Goal: Information Seeking & Learning: Check status

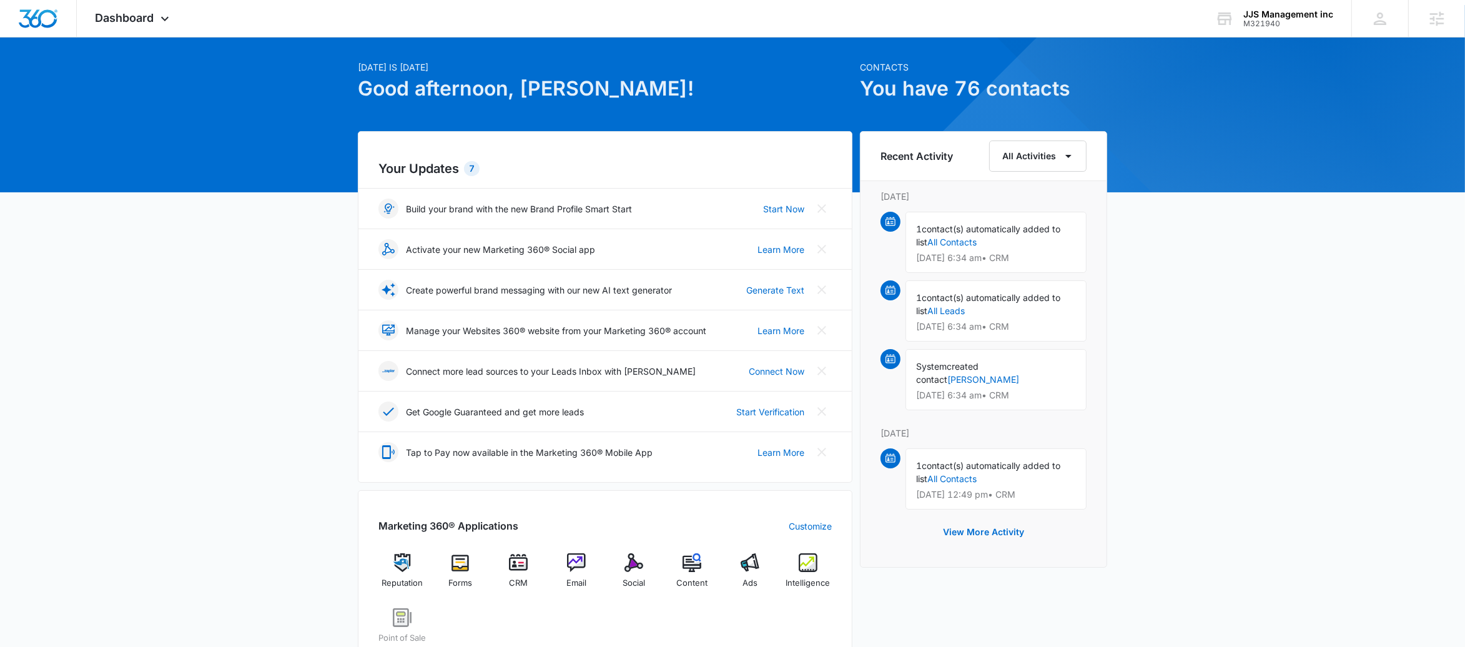
scroll to position [51, 0]
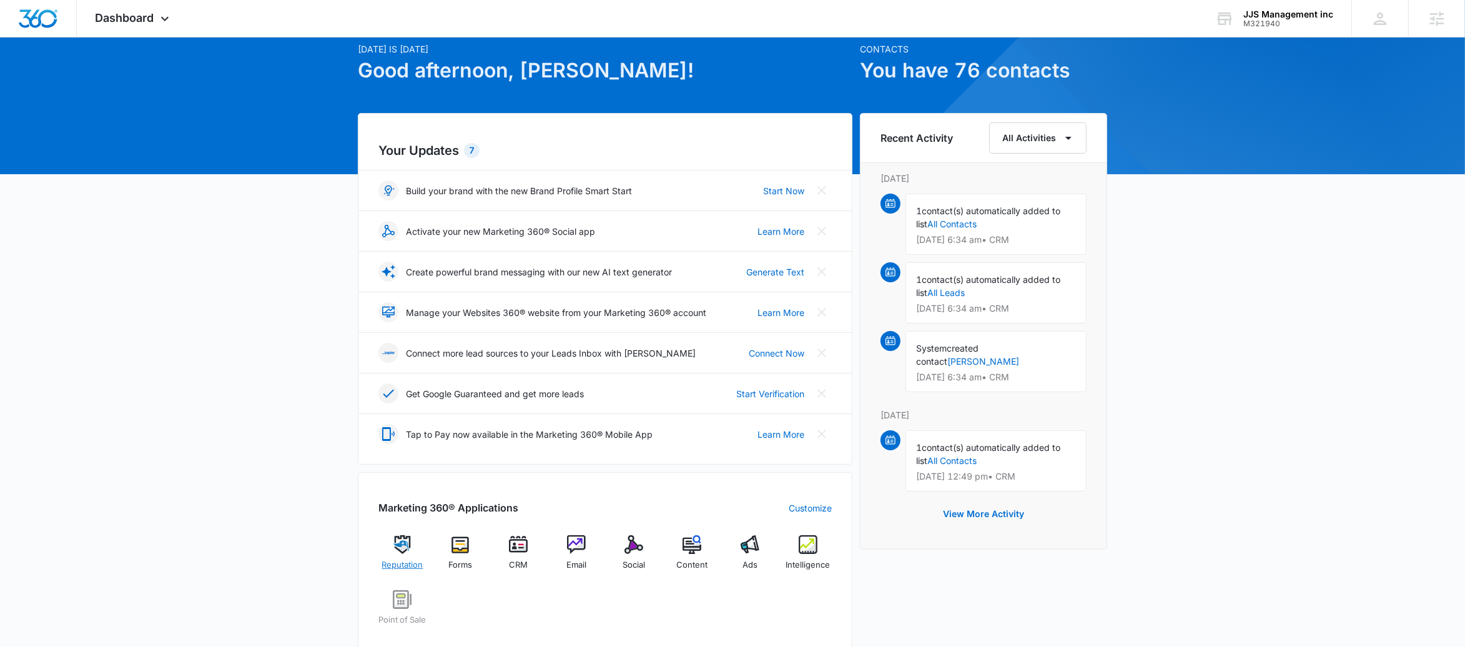
click at [412, 540] on div "Reputation" at bounding box center [403, 557] width 48 height 45
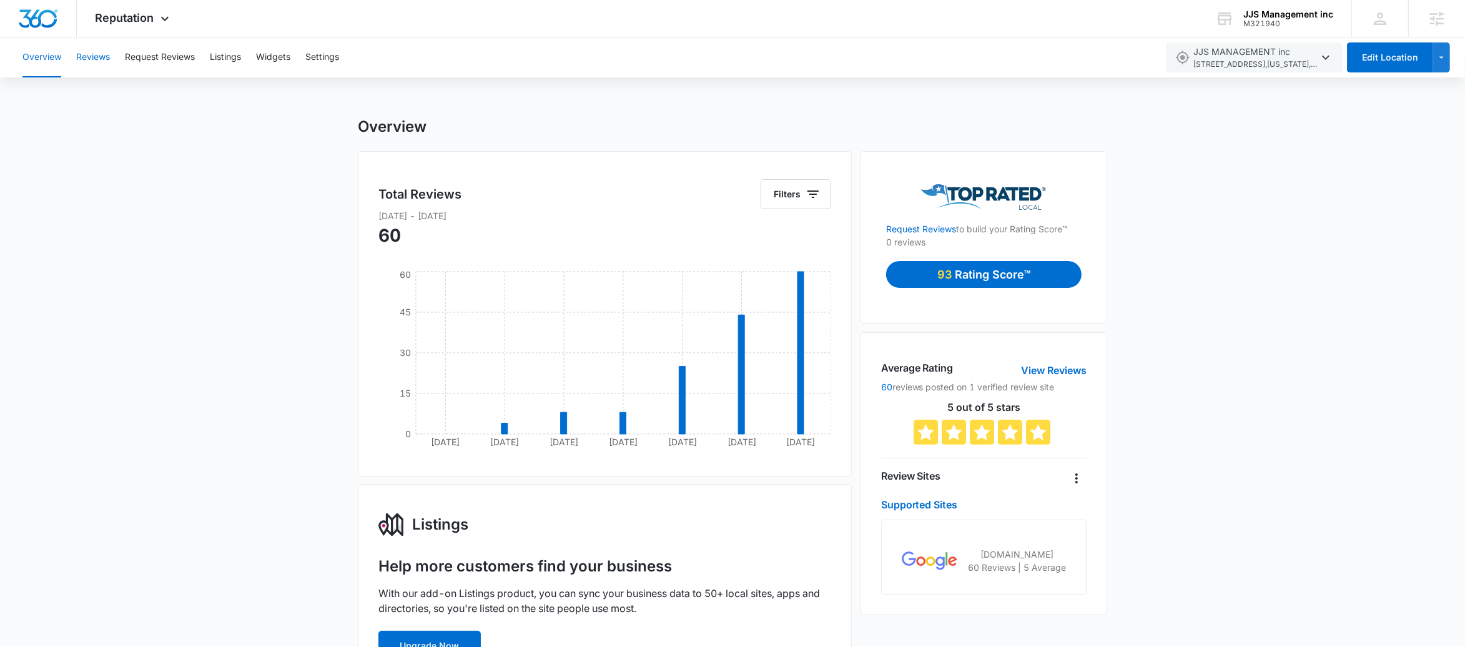
click at [99, 57] on button "Reviews" at bounding box center [93, 57] width 34 height 40
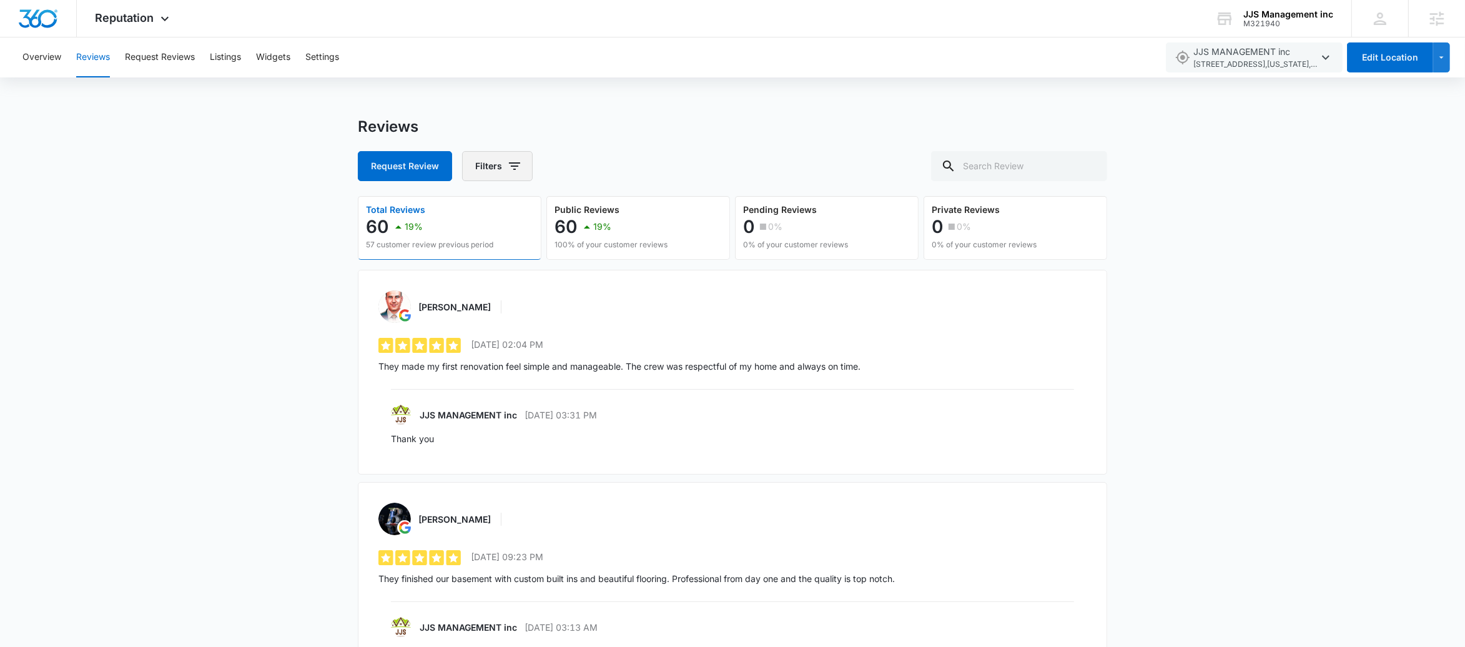
click at [493, 166] on button "Filters" at bounding box center [497, 166] width 71 height 30
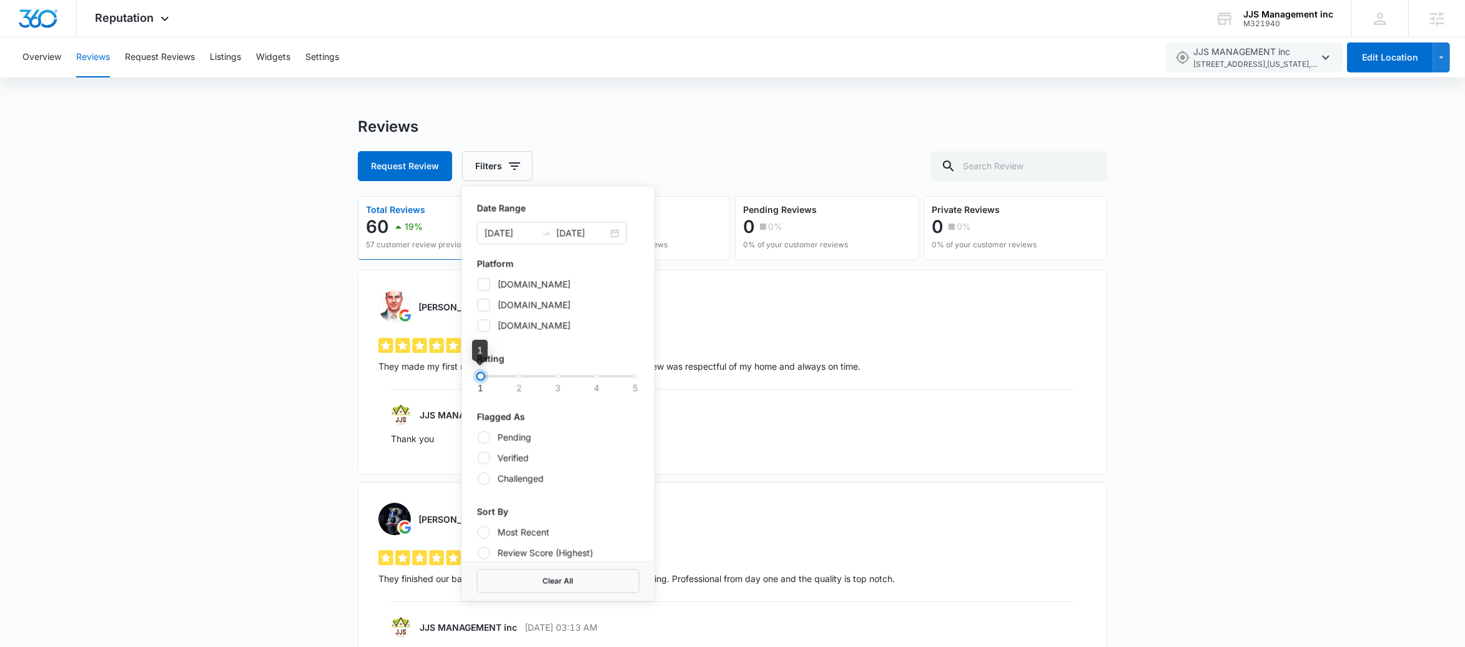
drag, startPoint x: 604, startPoint y: 375, endPoint x: 493, endPoint y: 377, distance: 111.2
click at [493, 377] on div "1 2 3 4 5" at bounding box center [558, 376] width 155 height 7
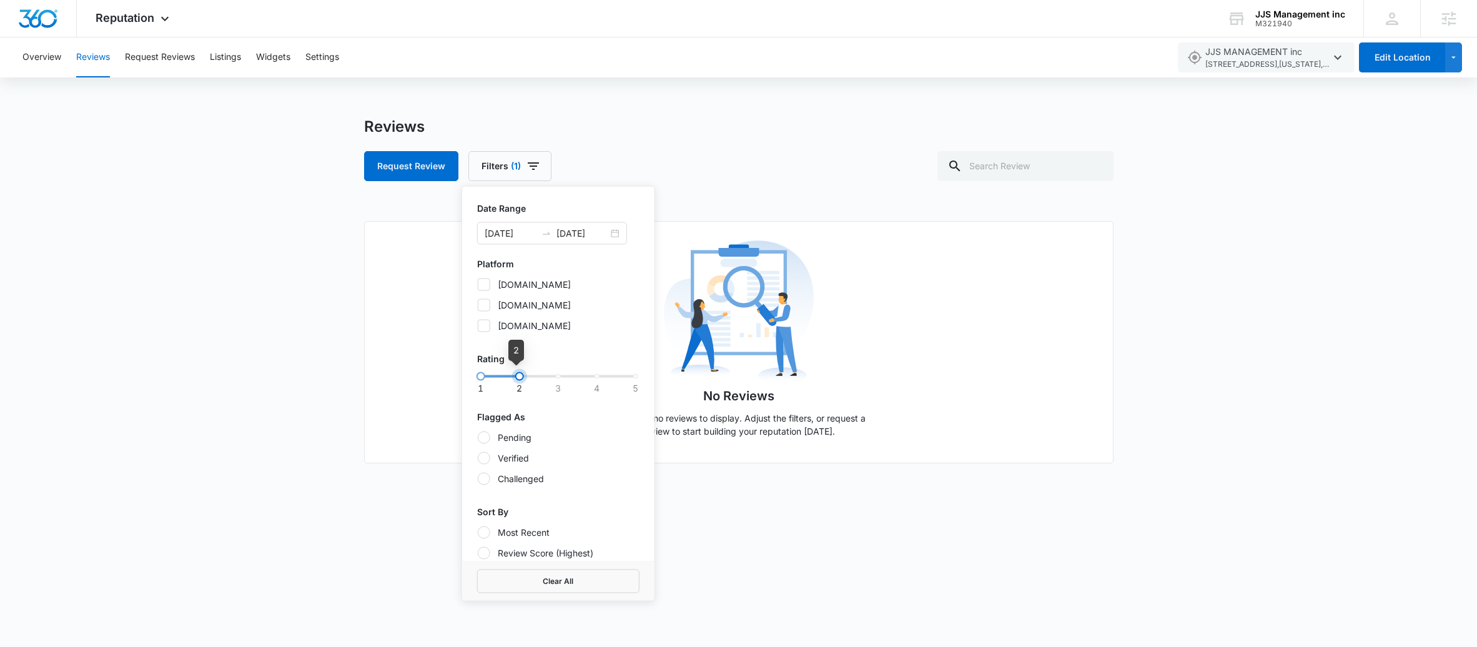
drag, startPoint x: 483, startPoint y: 377, endPoint x: 518, endPoint y: 375, distance: 35.7
click at [518, 375] on div at bounding box center [519, 376] width 9 height 9
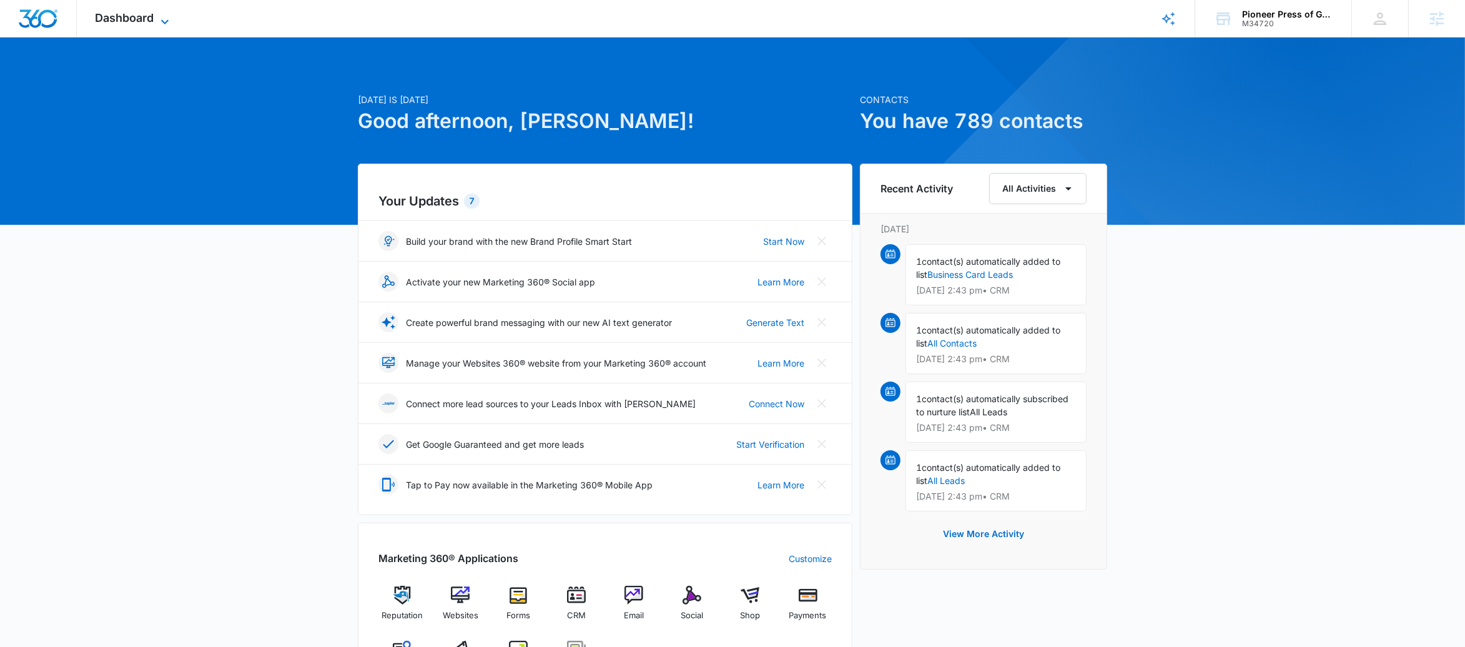
click at [171, 15] on icon at bounding box center [164, 21] width 15 height 15
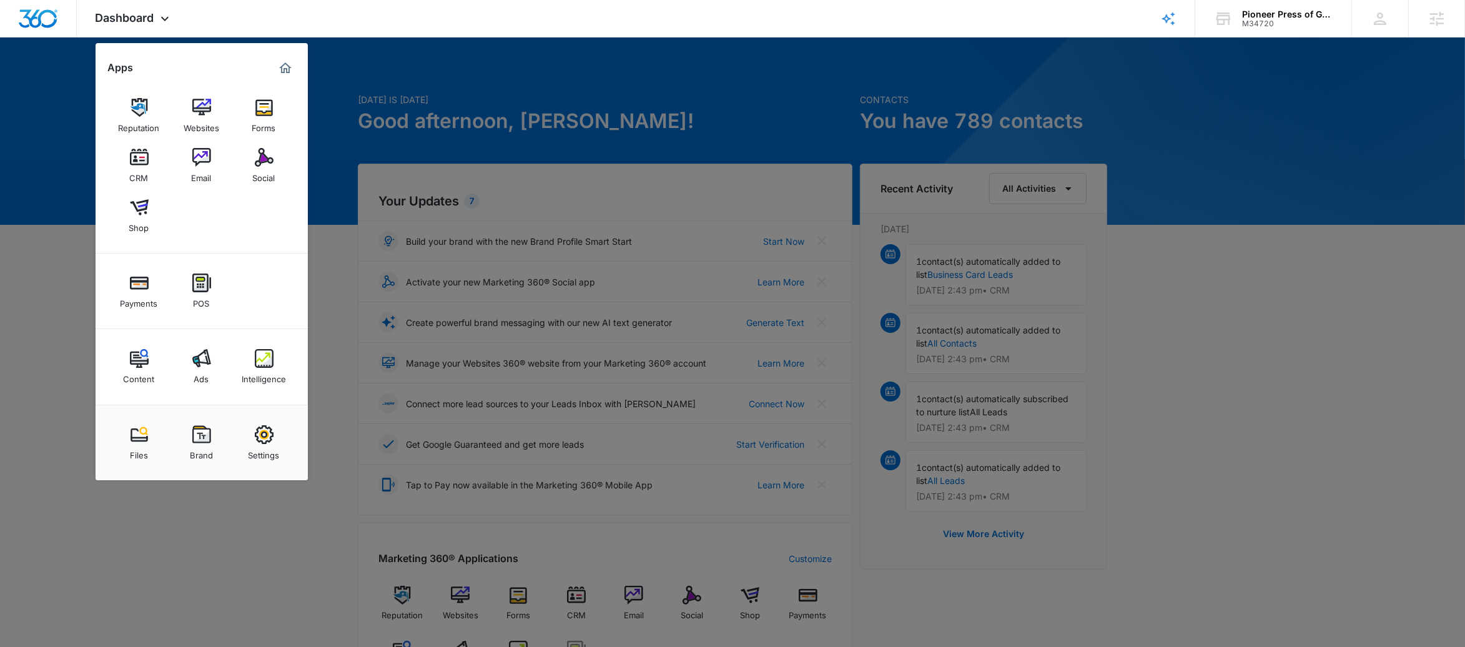
click at [343, 430] on div at bounding box center [732, 323] width 1465 height 647
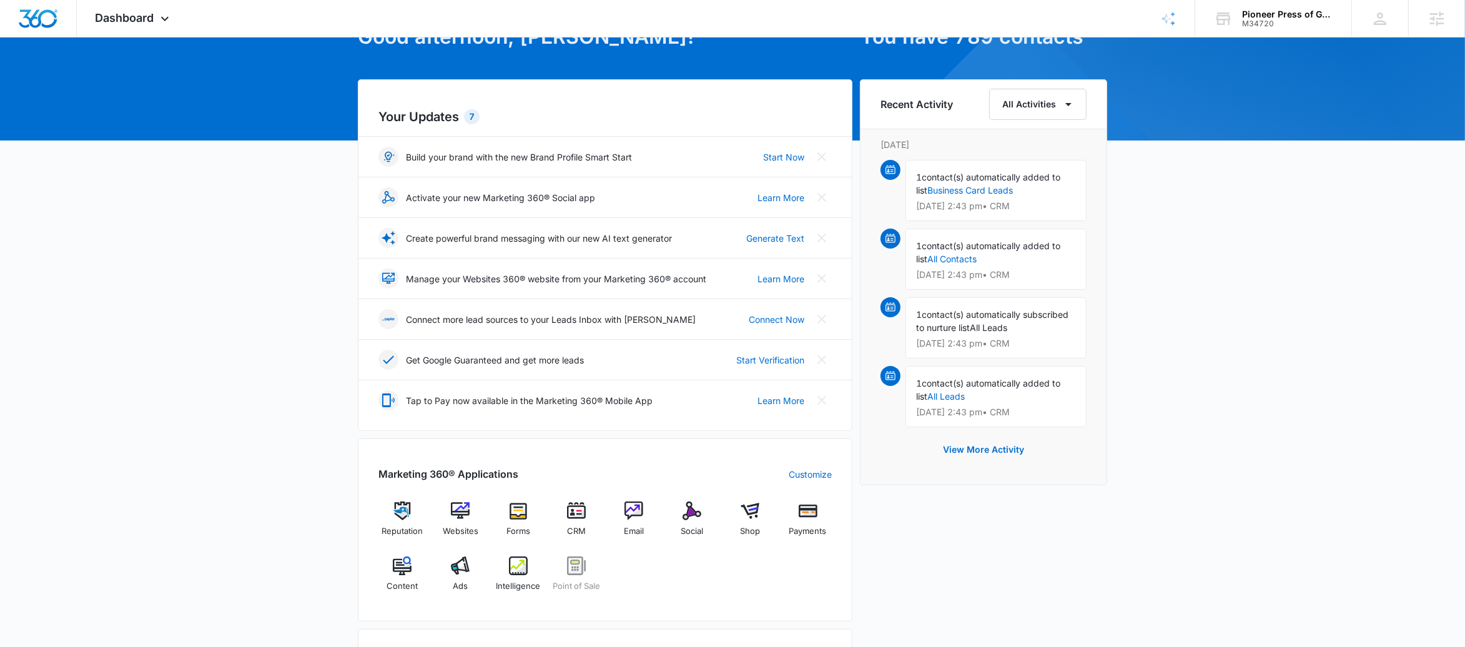
scroll to position [232, 0]
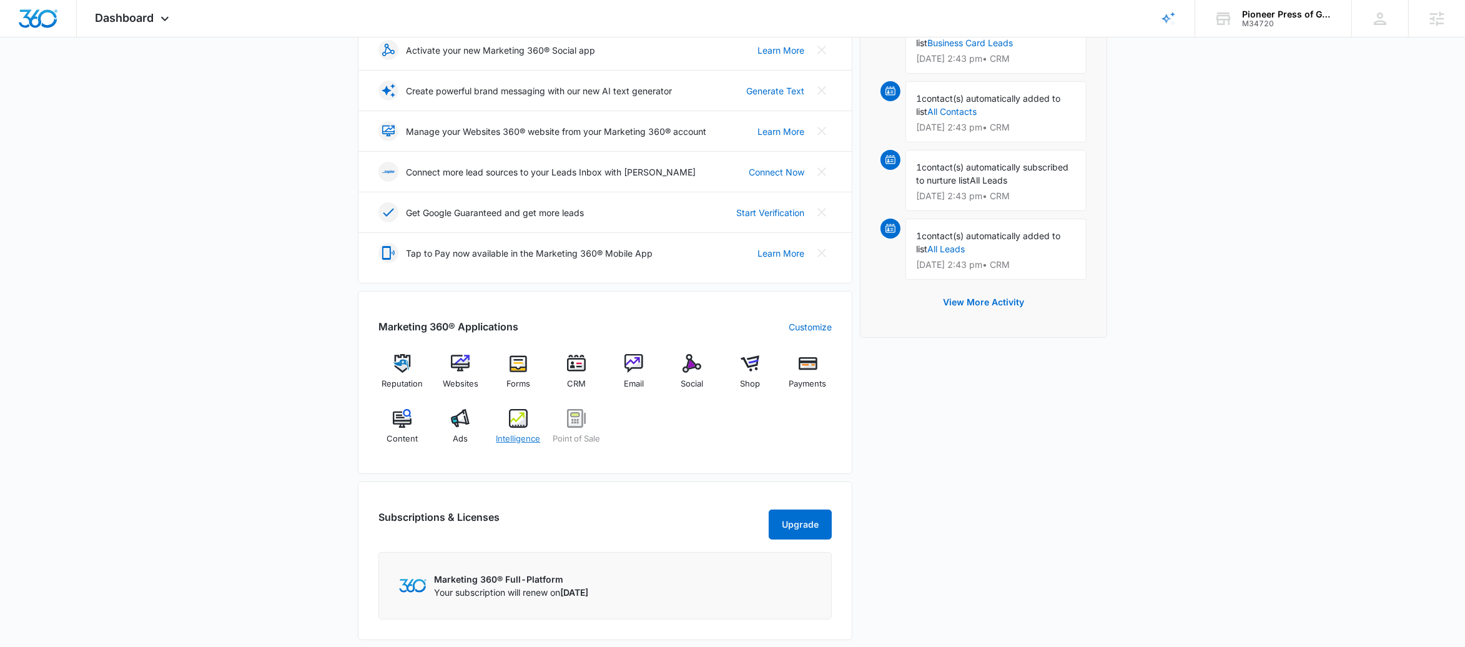
click at [513, 432] on div "Intelligence" at bounding box center [519, 431] width 48 height 45
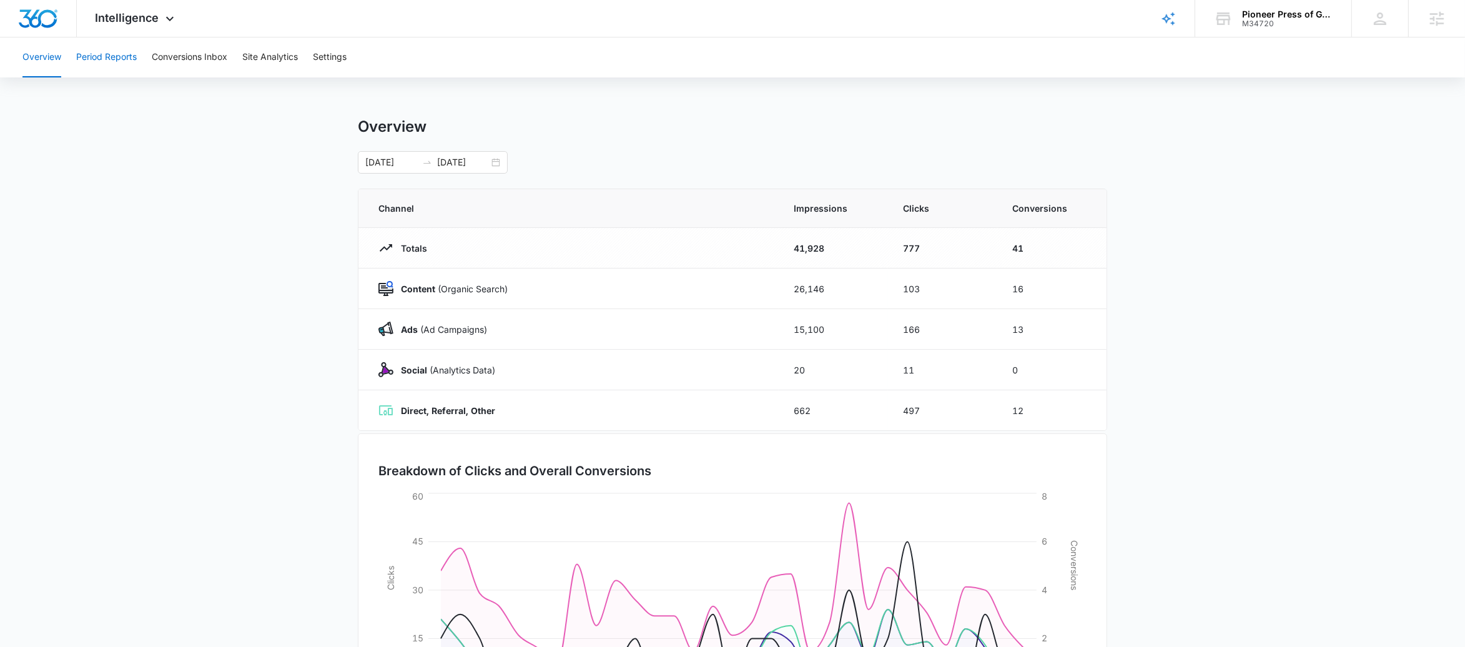
click at [99, 55] on button "Period Reports" at bounding box center [106, 57] width 61 height 40
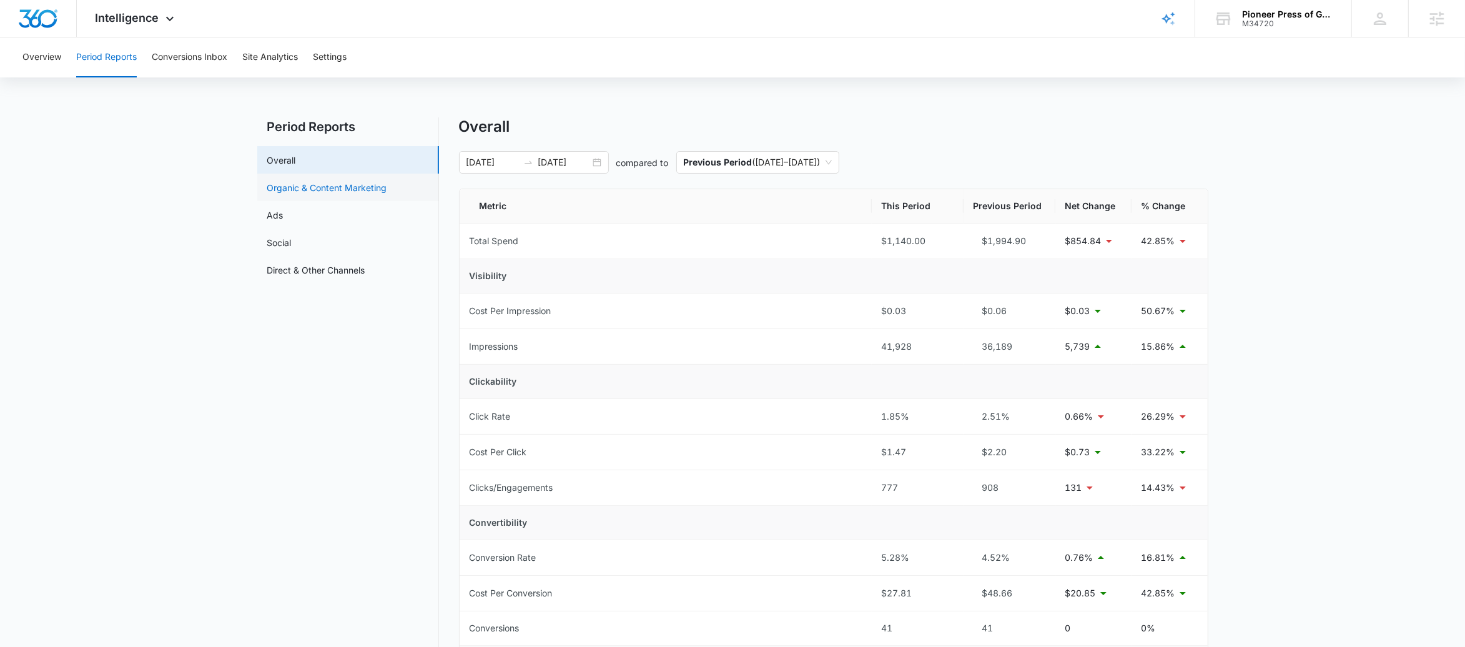
click at [338, 187] on link "Organic & Content Marketing" at bounding box center [327, 187] width 120 height 13
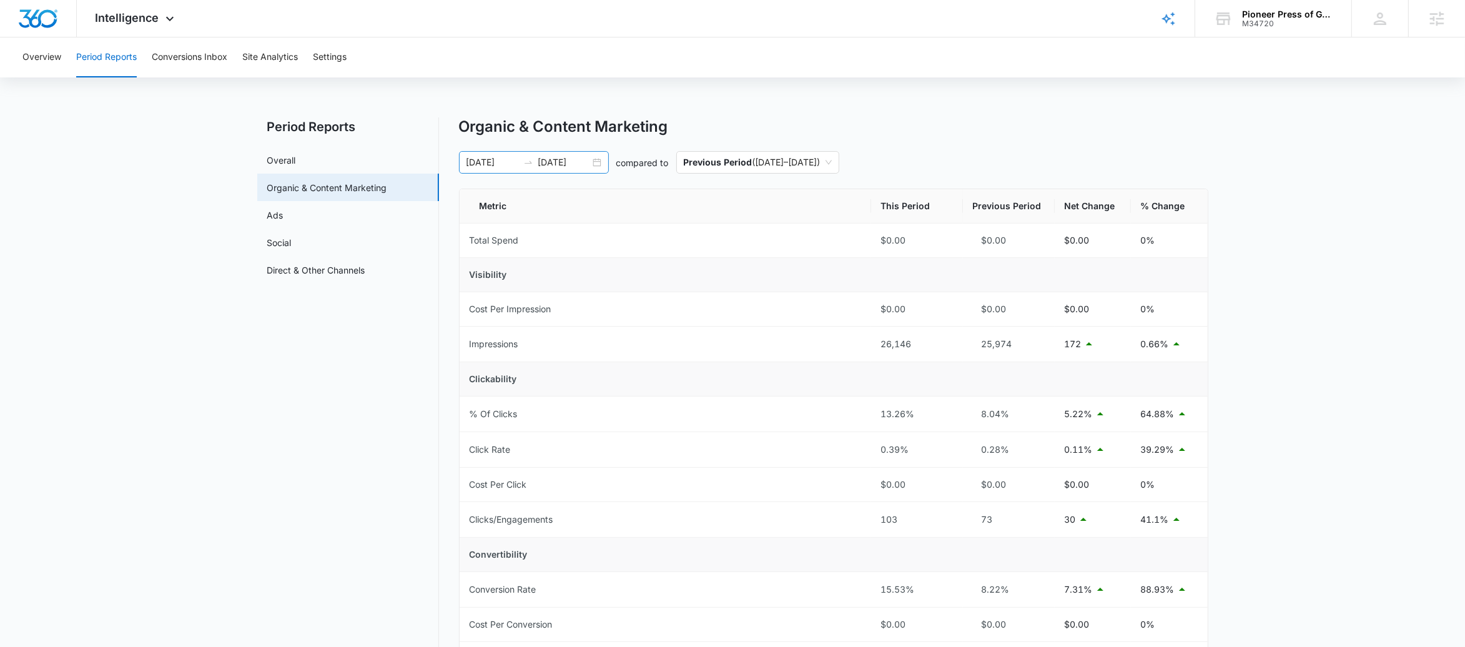
click at [530, 161] on icon "swap-right" at bounding box center [528, 162] width 10 height 10
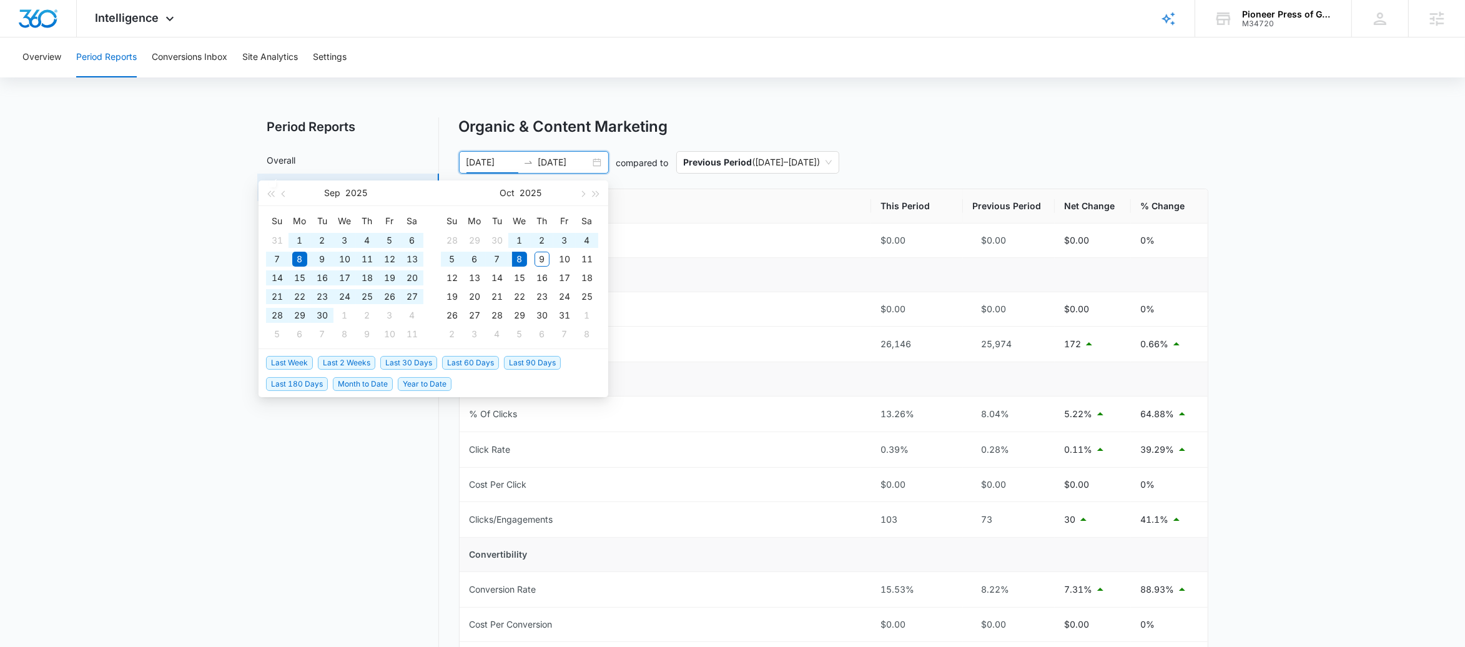
click at [419, 382] on span "Year to Date" at bounding box center [425, 384] width 54 height 14
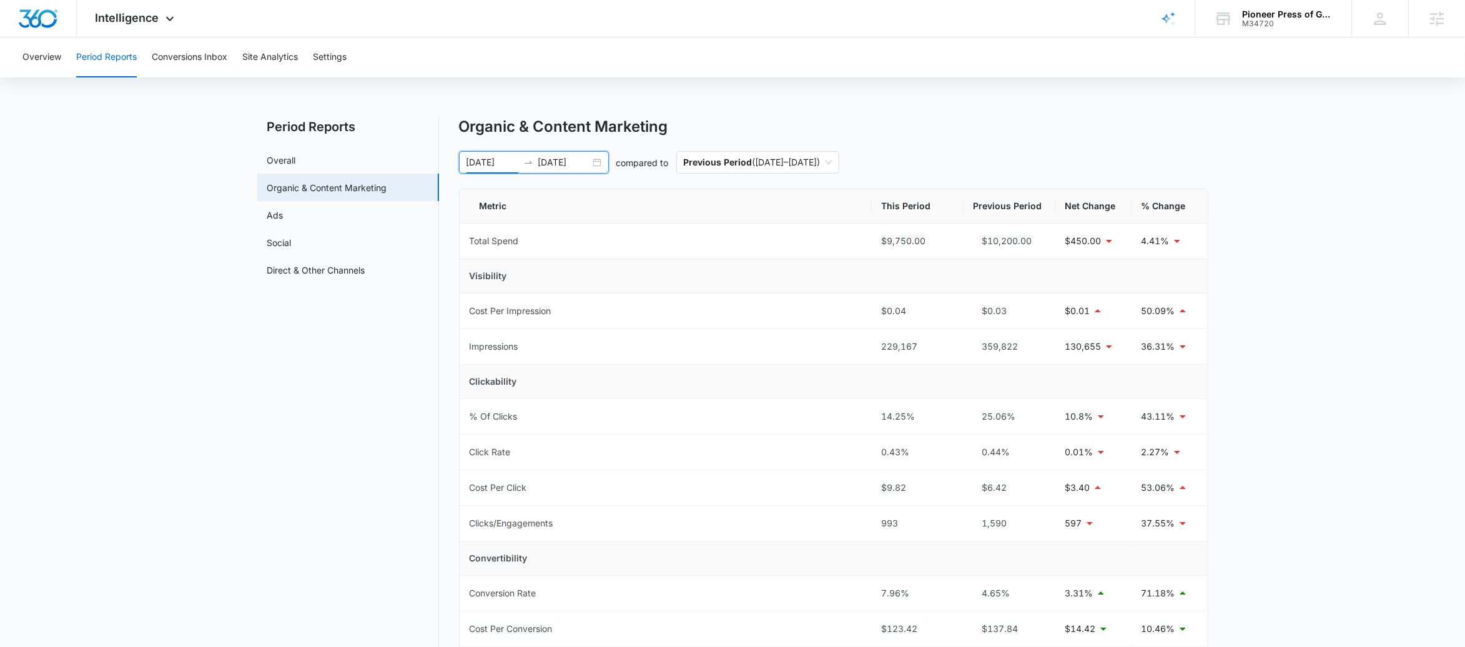
click at [1244, 289] on main "Period Reports Overall Organic & Content Marketing Ads Social Direct & Other Ch…" at bounding box center [732, 552] width 1465 height 871
click at [830, 161] on span "Previous Period ( 03/26/2024 – 12/31/2024 )" at bounding box center [758, 162] width 148 height 21
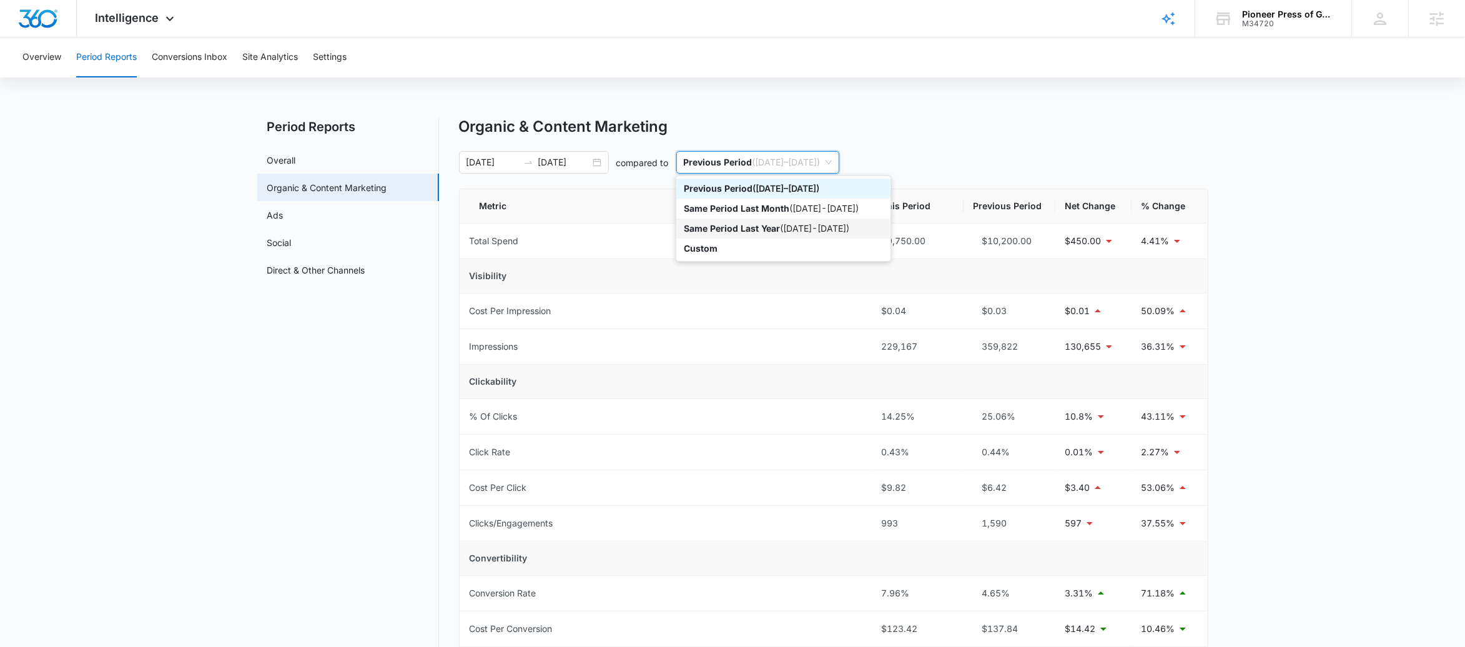
click at [825, 228] on div "Same Period Last Year ( 01/01/2024 - 10/08/2024 )" at bounding box center [783, 229] width 199 height 14
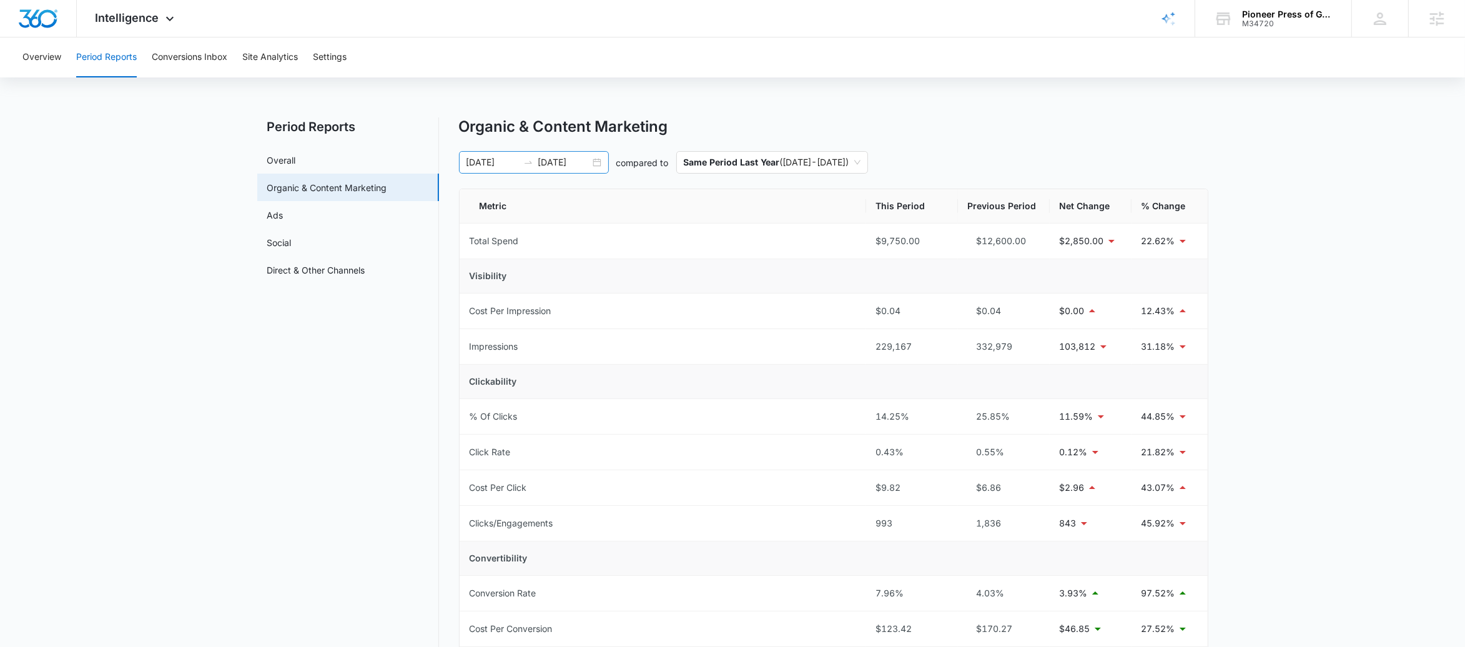
click at [523, 159] on icon "swap-right" at bounding box center [528, 162] width 10 height 10
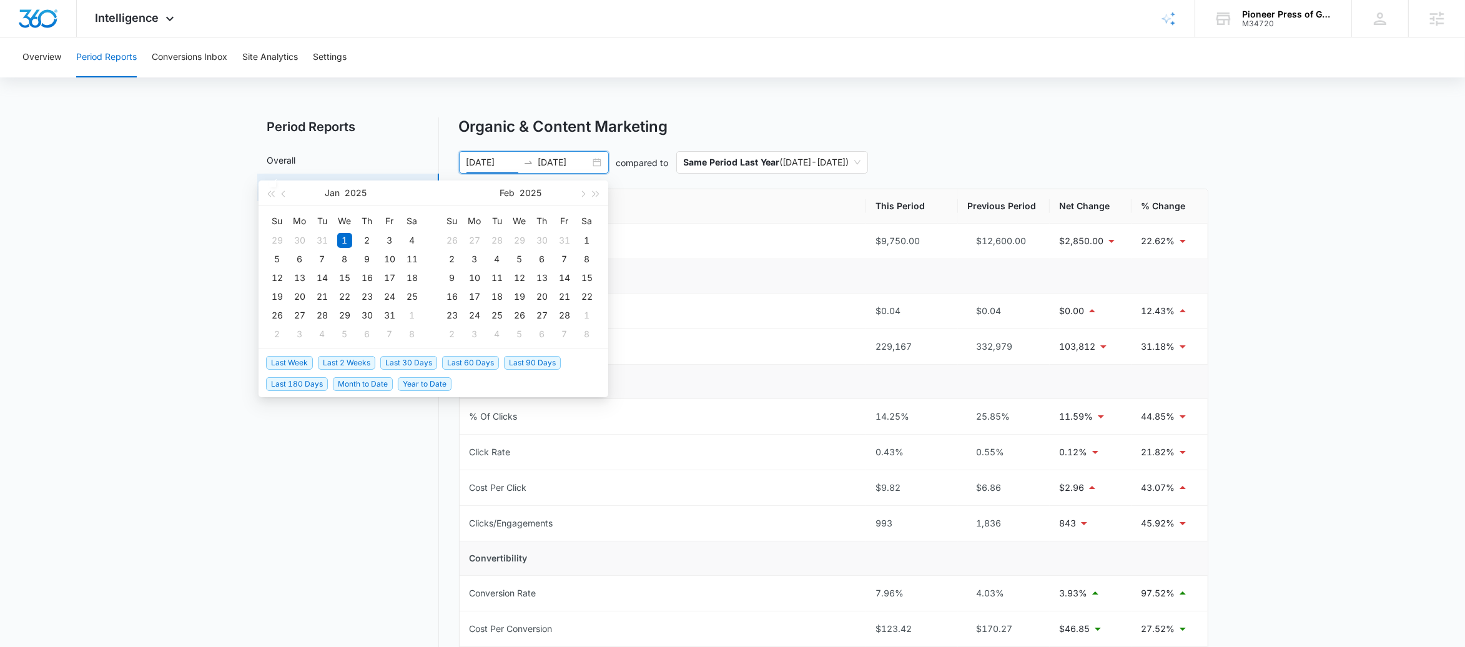
click at [284, 384] on span "Last 180 Days" at bounding box center [297, 384] width 62 height 14
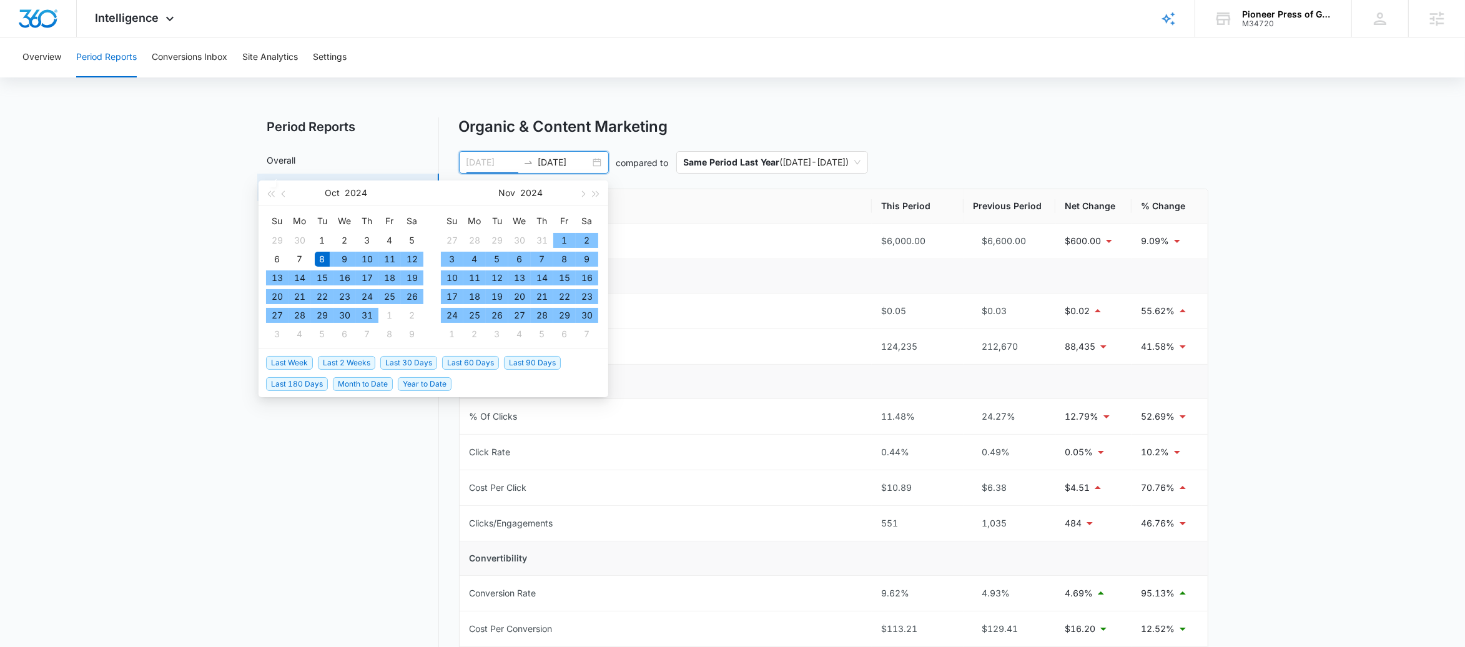
click at [317, 256] on div "8" at bounding box center [322, 259] width 15 height 15
type input "[DATE]"
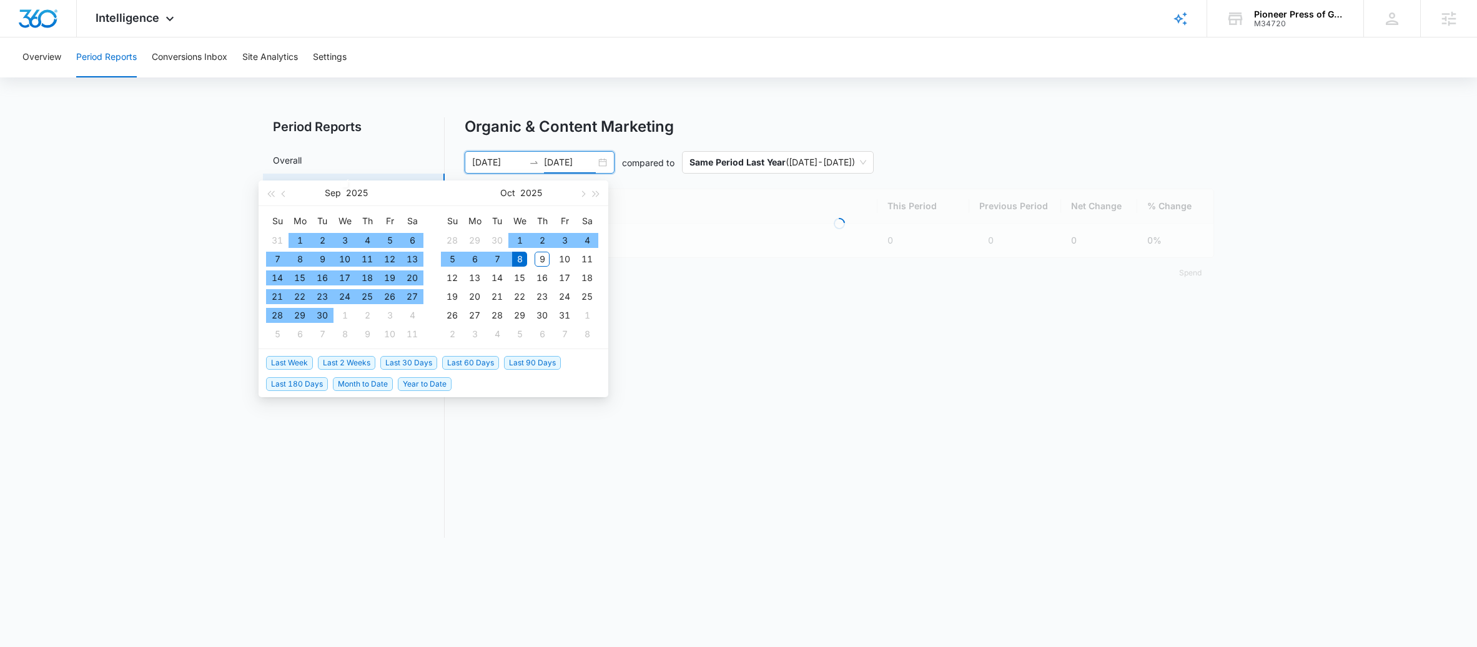
type input "[DATE]"
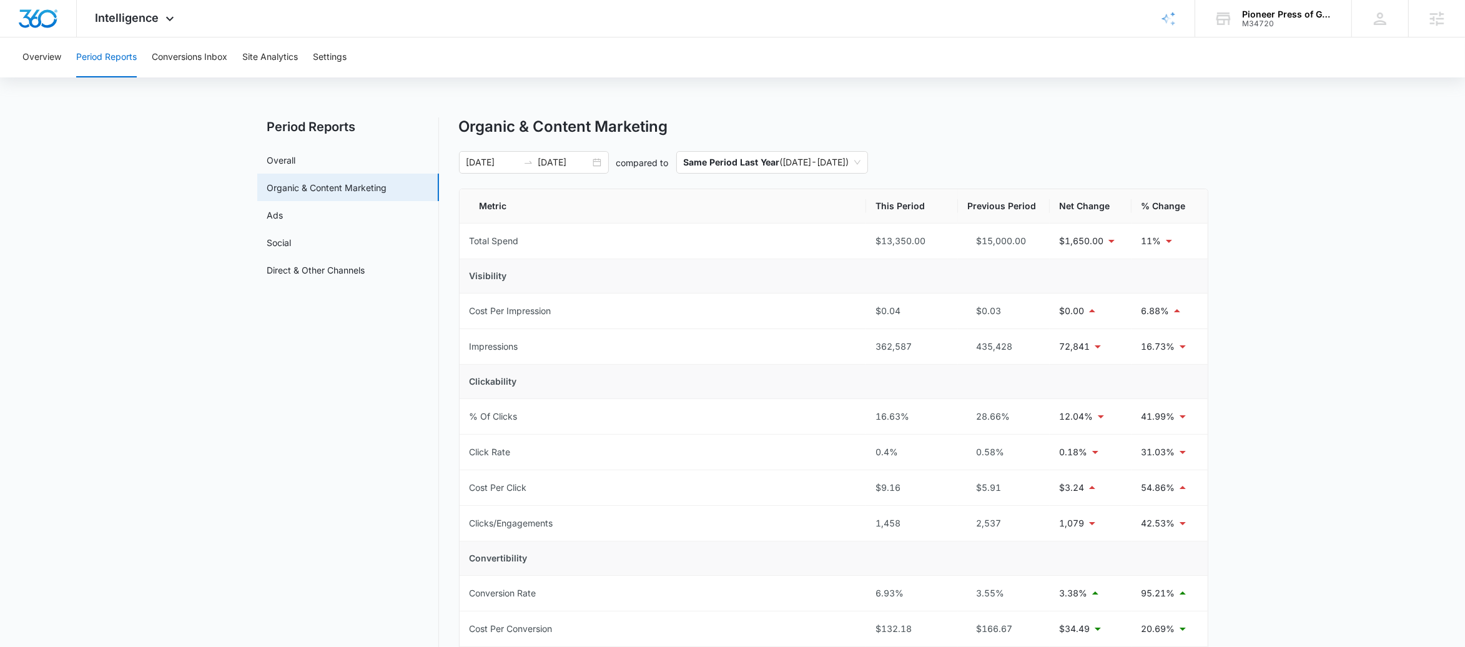
click at [1275, 212] on main "Period Reports Overall Organic & Content Marketing Ads Social Direct & Other Ch…" at bounding box center [732, 552] width 1465 height 871
click at [861, 165] on span "Same Period Last Year ( 01/01/2024 - 10/08/2024 )" at bounding box center [772, 162] width 177 height 21
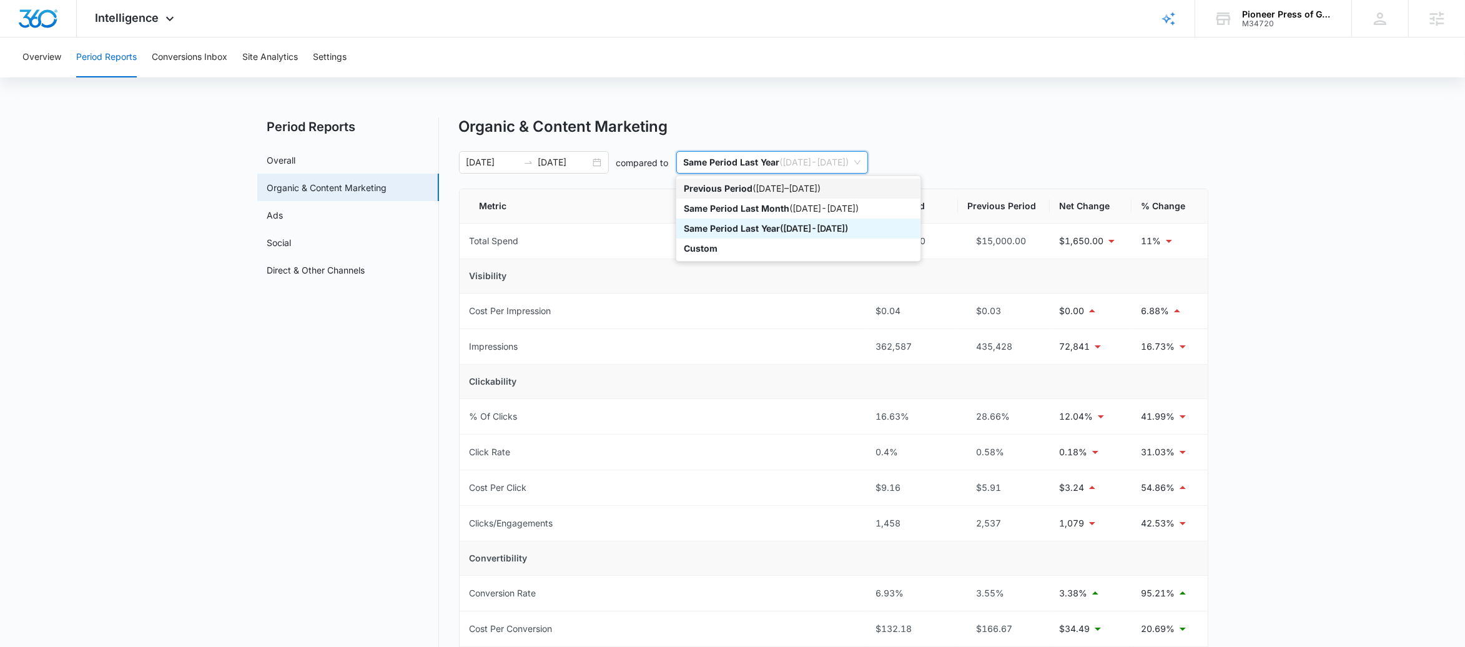
click at [836, 184] on div "Previous Period ( 10/08/2023 – 10/07/2024 )" at bounding box center [798, 189] width 229 height 14
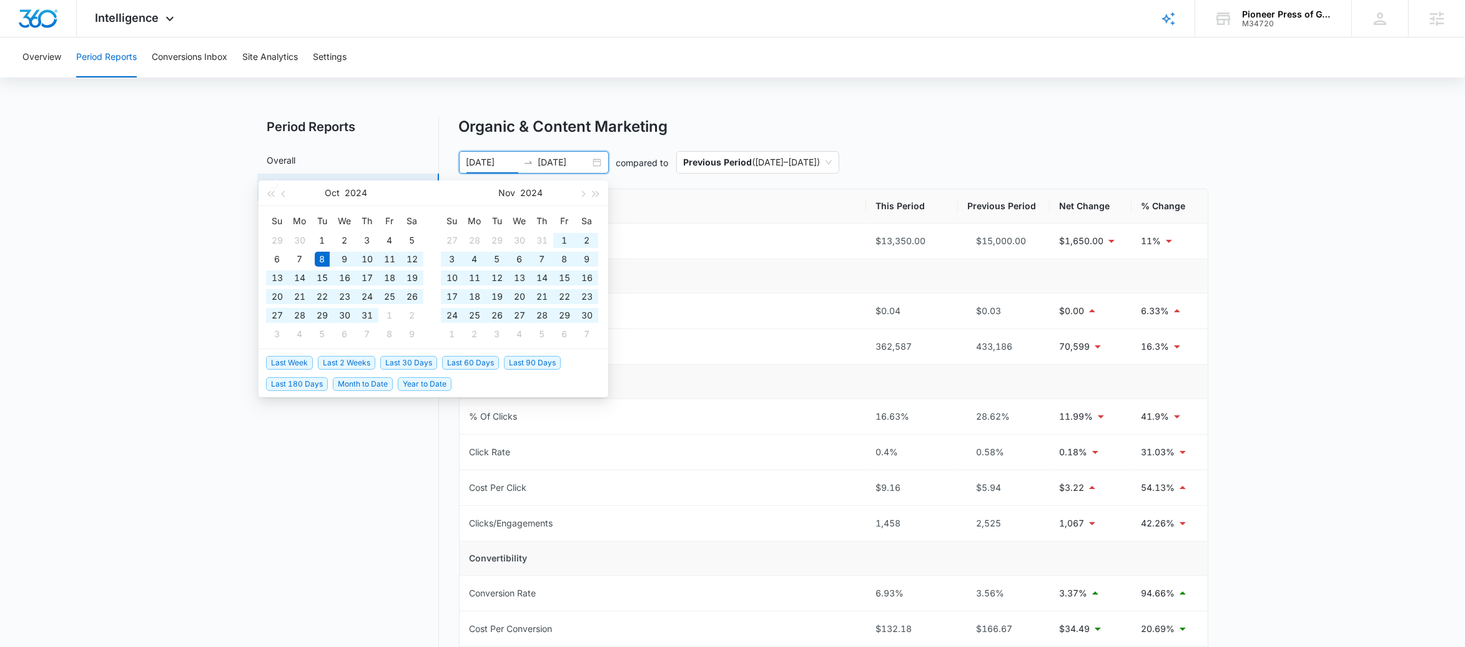
click at [509, 160] on input "[DATE]" at bounding box center [493, 163] width 52 height 14
drag, startPoint x: 509, startPoint y: 160, endPoint x: 516, endPoint y: 161, distance: 6.9
click at [516, 161] on input "[DATE]" at bounding box center [493, 163] width 52 height 14
type input "10/08/2023"
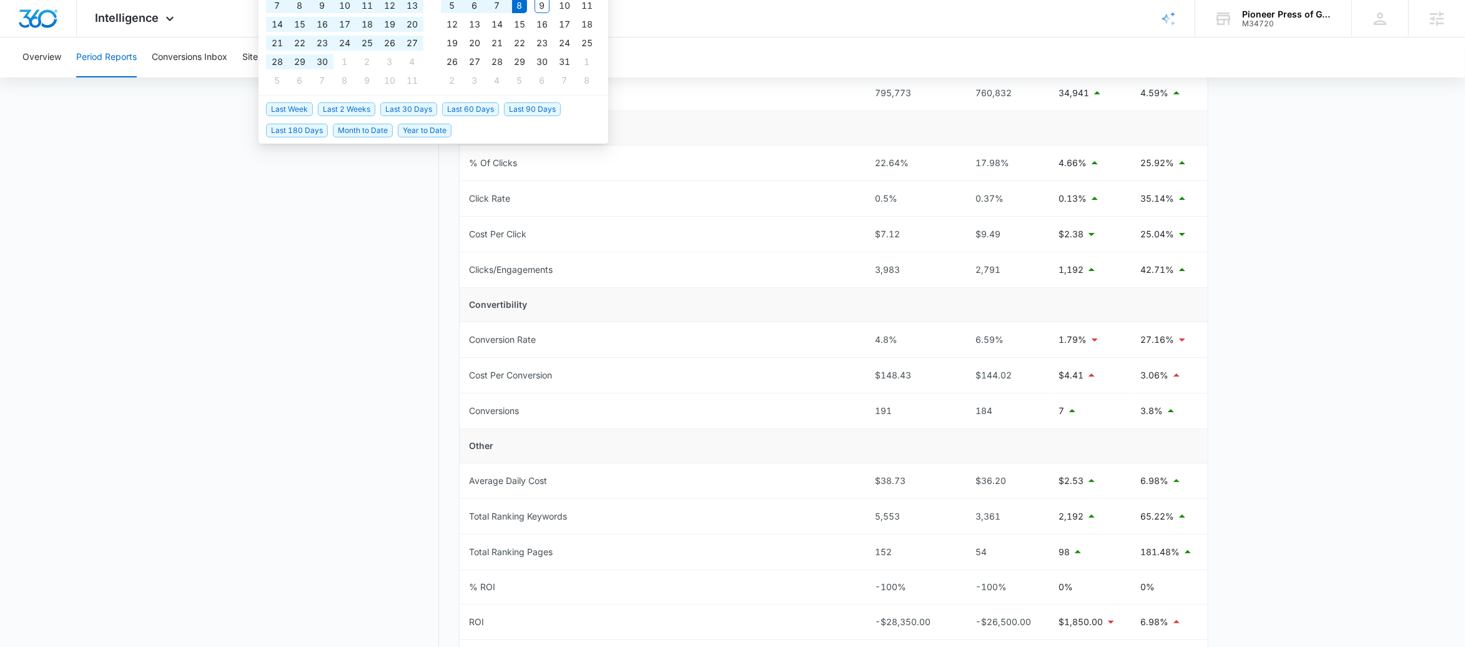
scroll to position [344, 0]
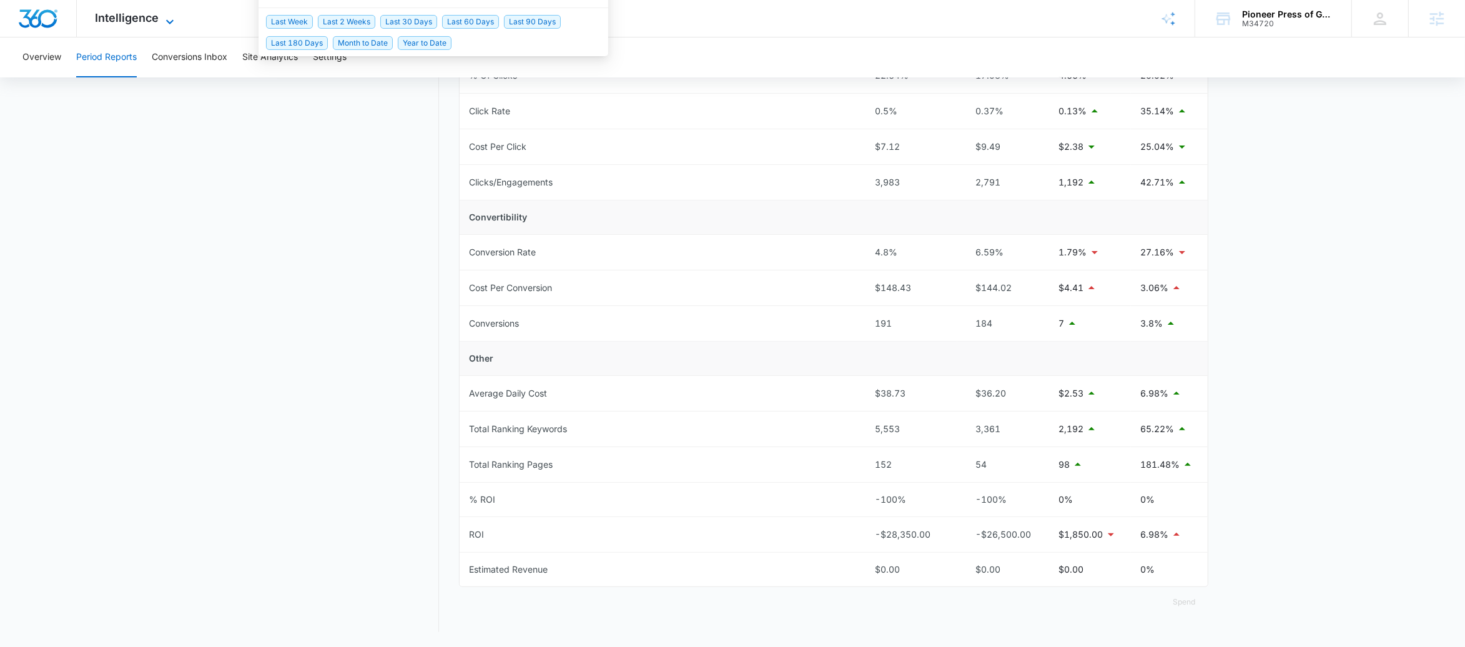
click at [173, 14] on icon at bounding box center [169, 21] width 15 height 15
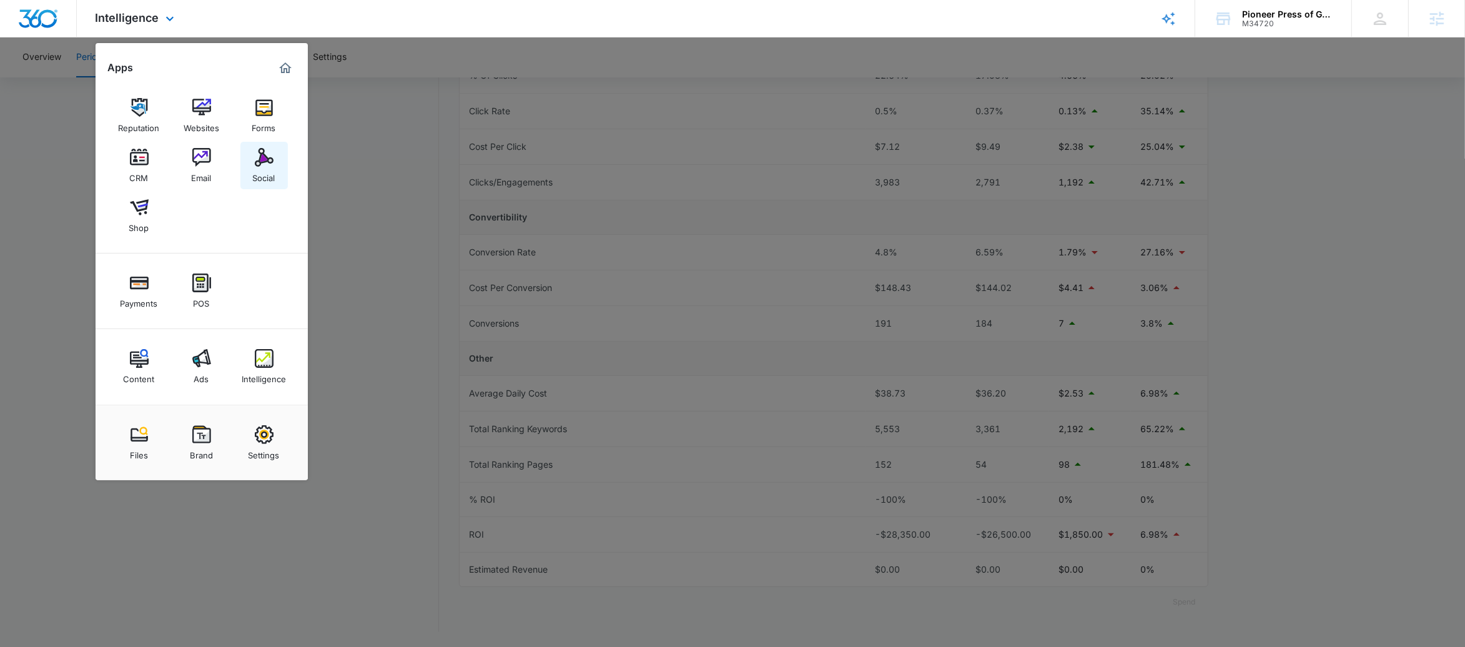
click at [247, 175] on link "Social" at bounding box center [263, 165] width 47 height 47
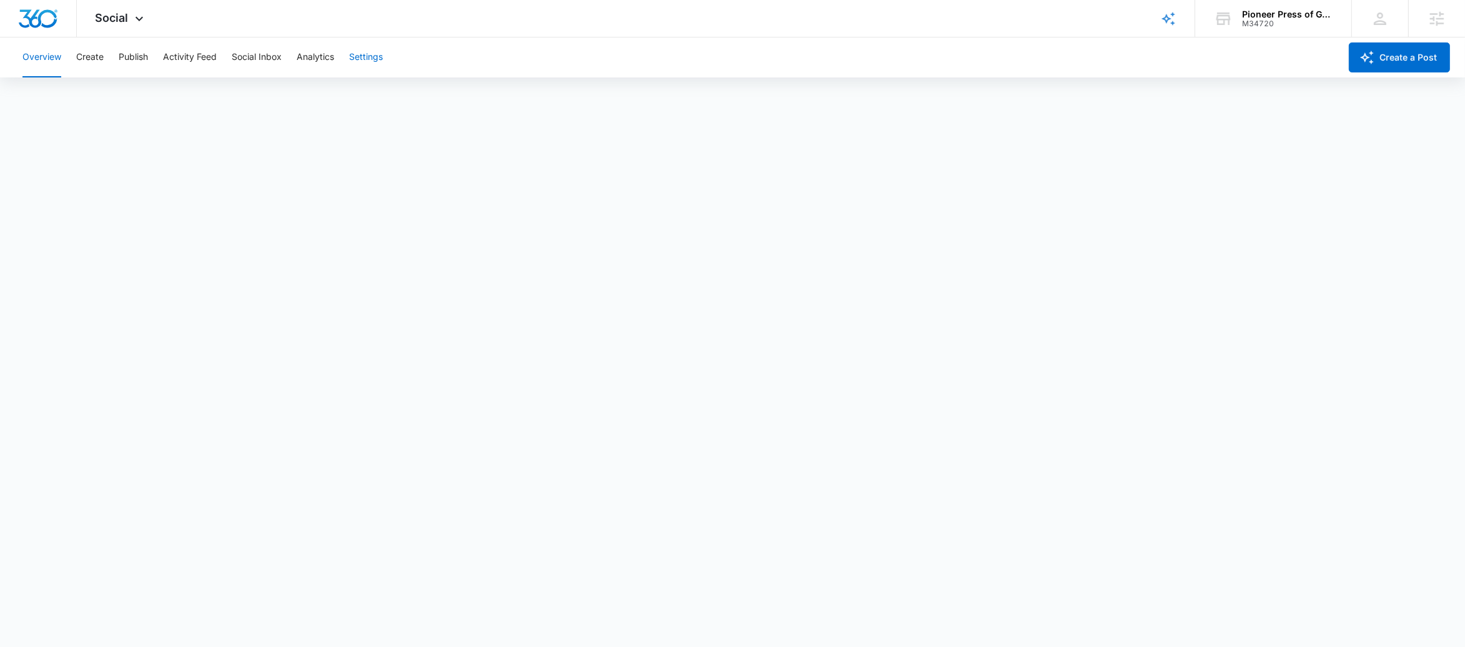
click at [371, 65] on button "Settings" at bounding box center [366, 57] width 34 height 40
click at [362, 56] on button "Settings" at bounding box center [366, 57] width 34 height 40
click at [361, 56] on button "Settings" at bounding box center [366, 57] width 34 height 40
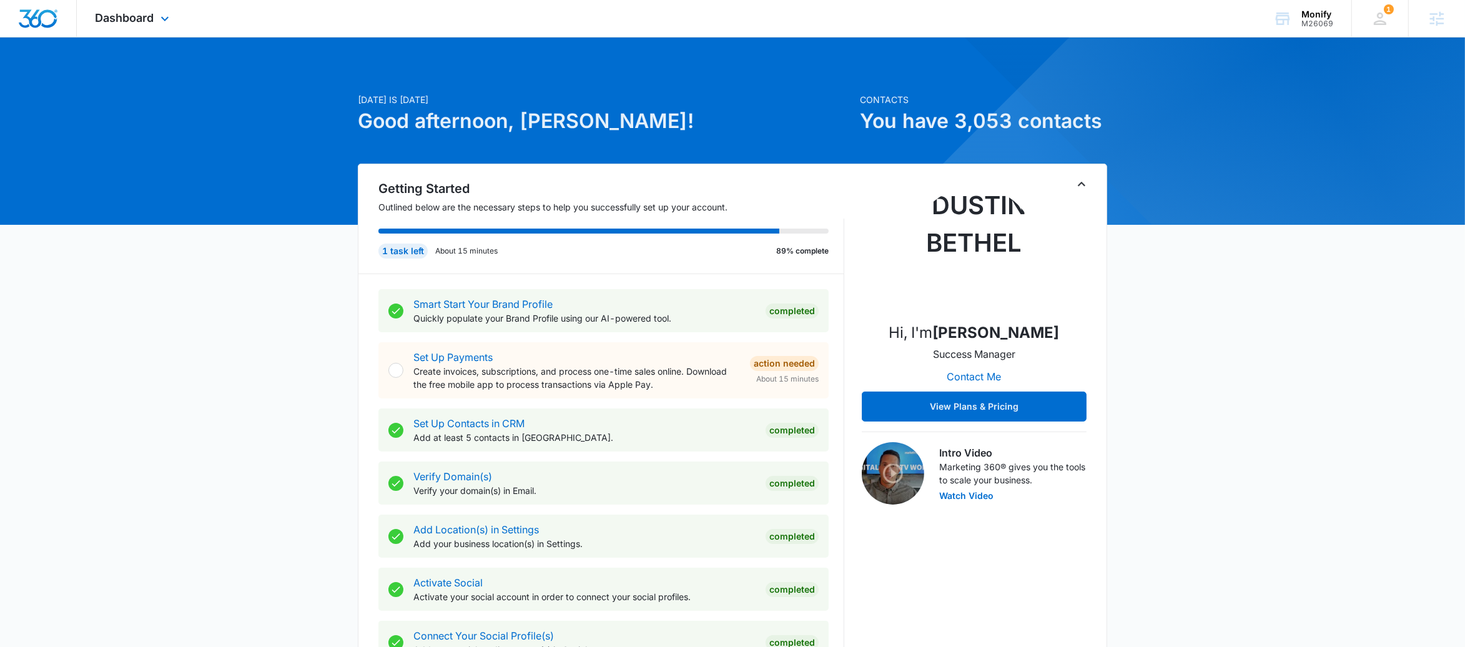
click at [181, 13] on div "Dashboard Apps Reputation Websites Forms CRM Email Social Shop Payments POS Con…" at bounding box center [134, 18] width 114 height 37
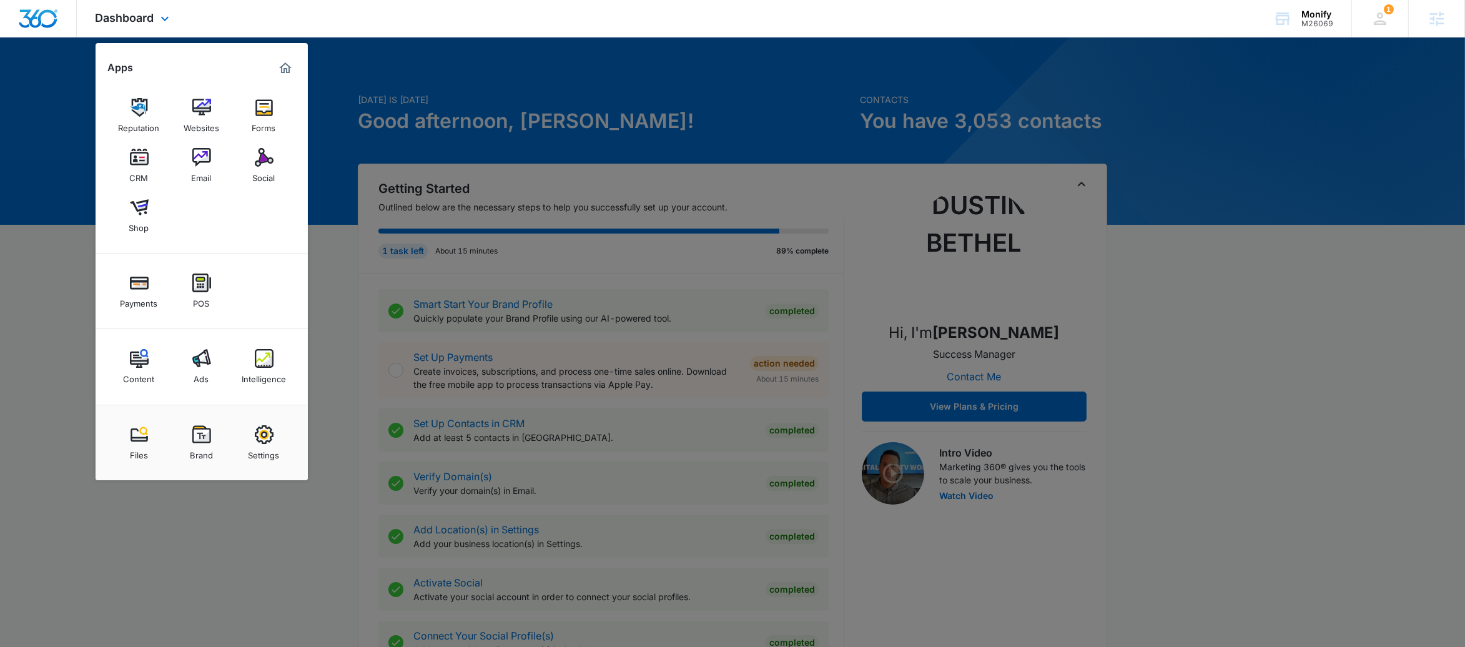
click at [295, 371] on div "Content Ads Intelligence" at bounding box center [202, 367] width 212 height 76
click at [257, 361] on img at bounding box center [264, 358] width 19 height 19
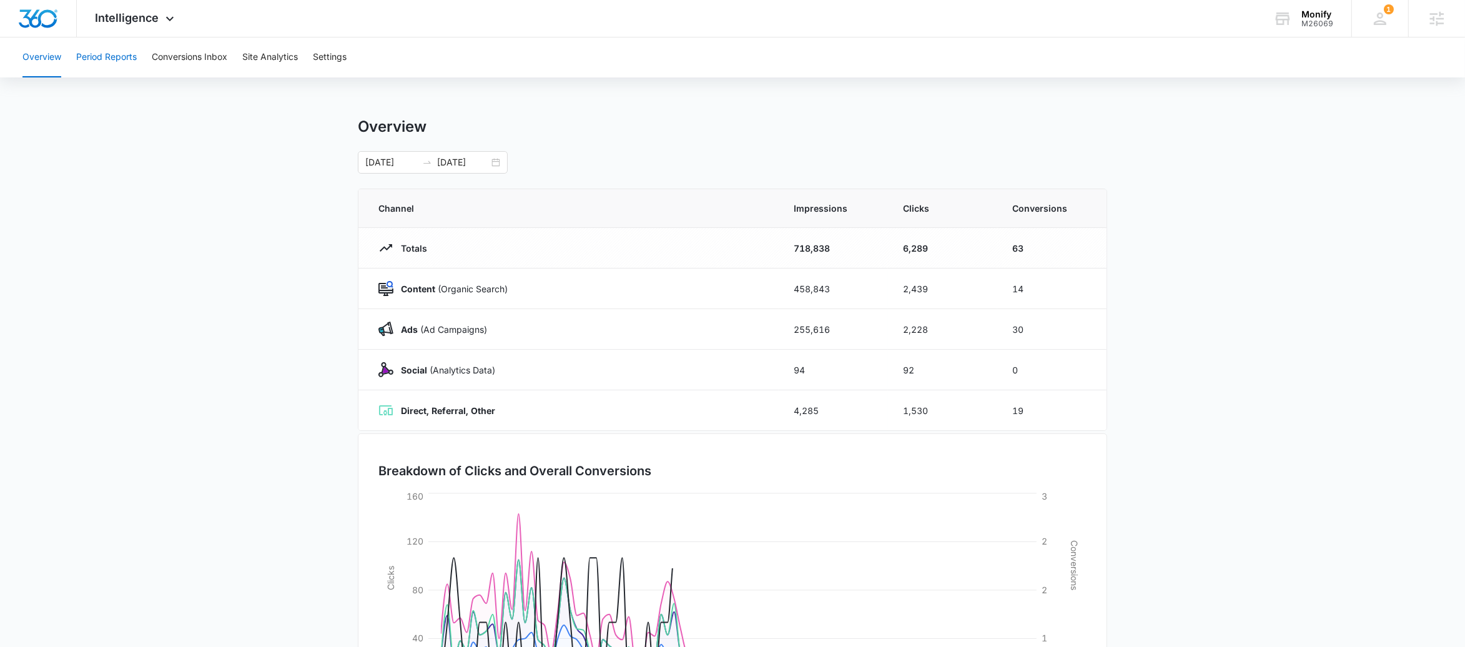
click at [94, 51] on button "Period Reports" at bounding box center [106, 57] width 61 height 40
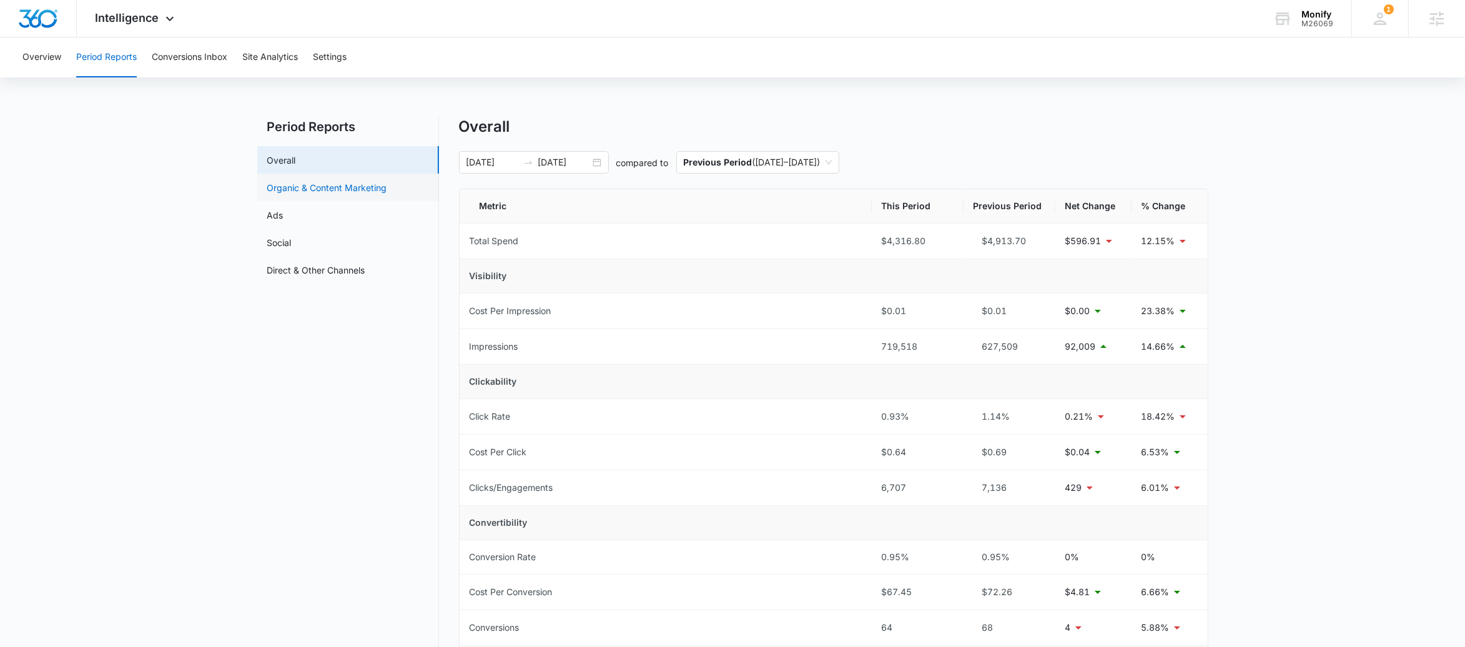
click at [339, 184] on link "Organic & Content Marketing" at bounding box center [327, 187] width 120 height 13
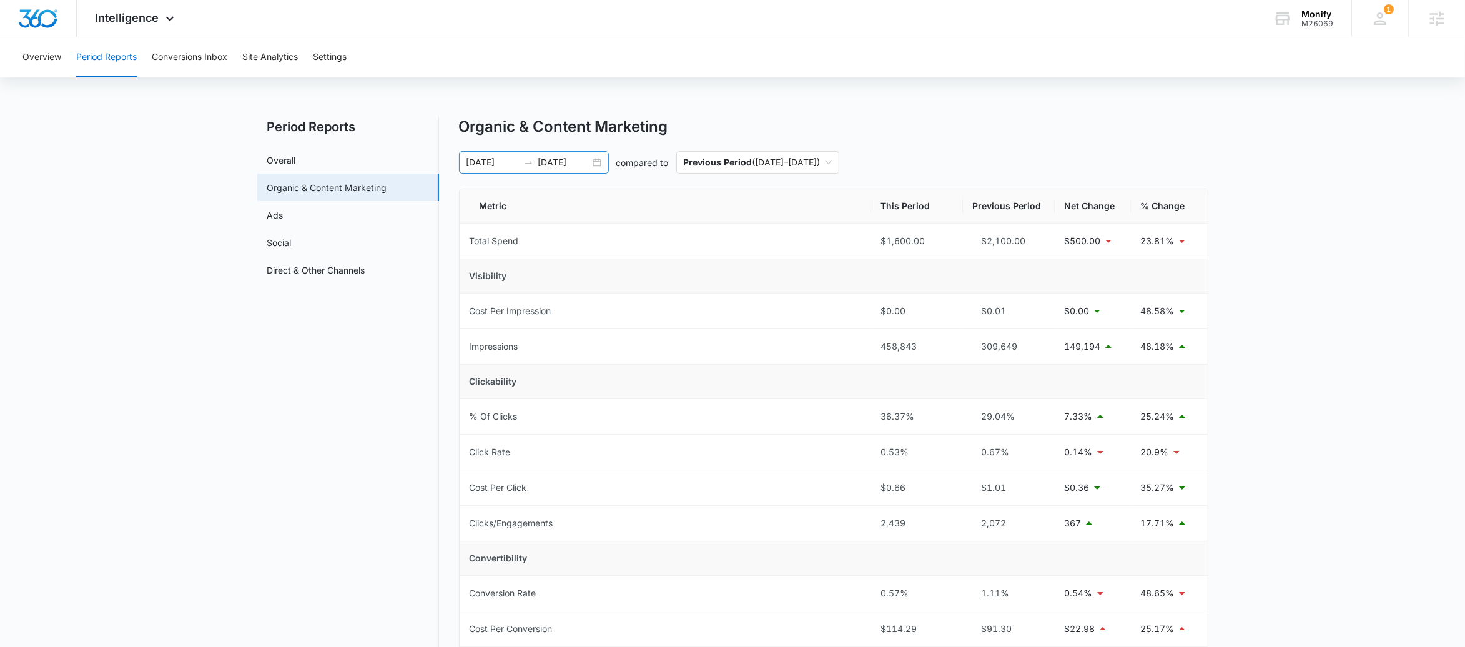
click at [528, 169] on div "[DATE] [DATE]" at bounding box center [534, 162] width 150 height 22
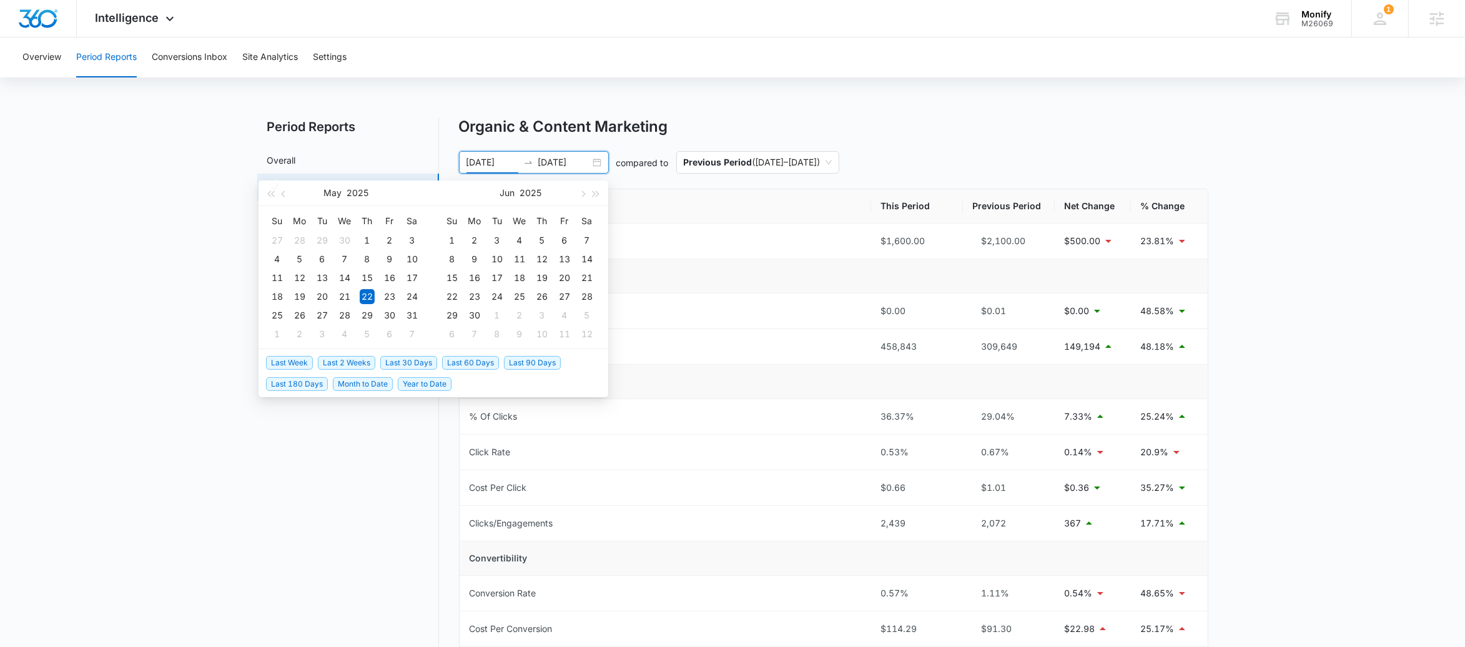
click at [523, 361] on span "Last 90 Days" at bounding box center [532, 363] width 57 height 14
type input "[DATE]"
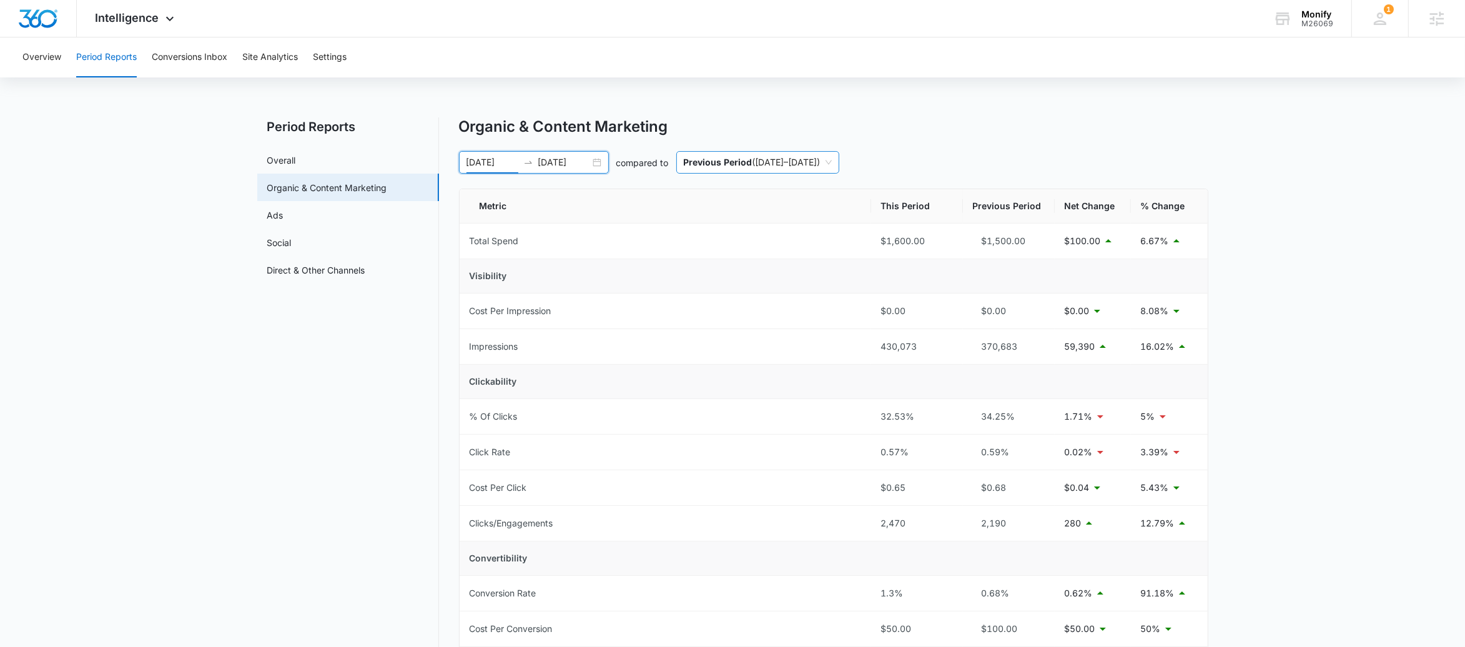
click at [797, 169] on span "Previous Period ( [DATE] – [DATE] )" at bounding box center [758, 162] width 148 height 21
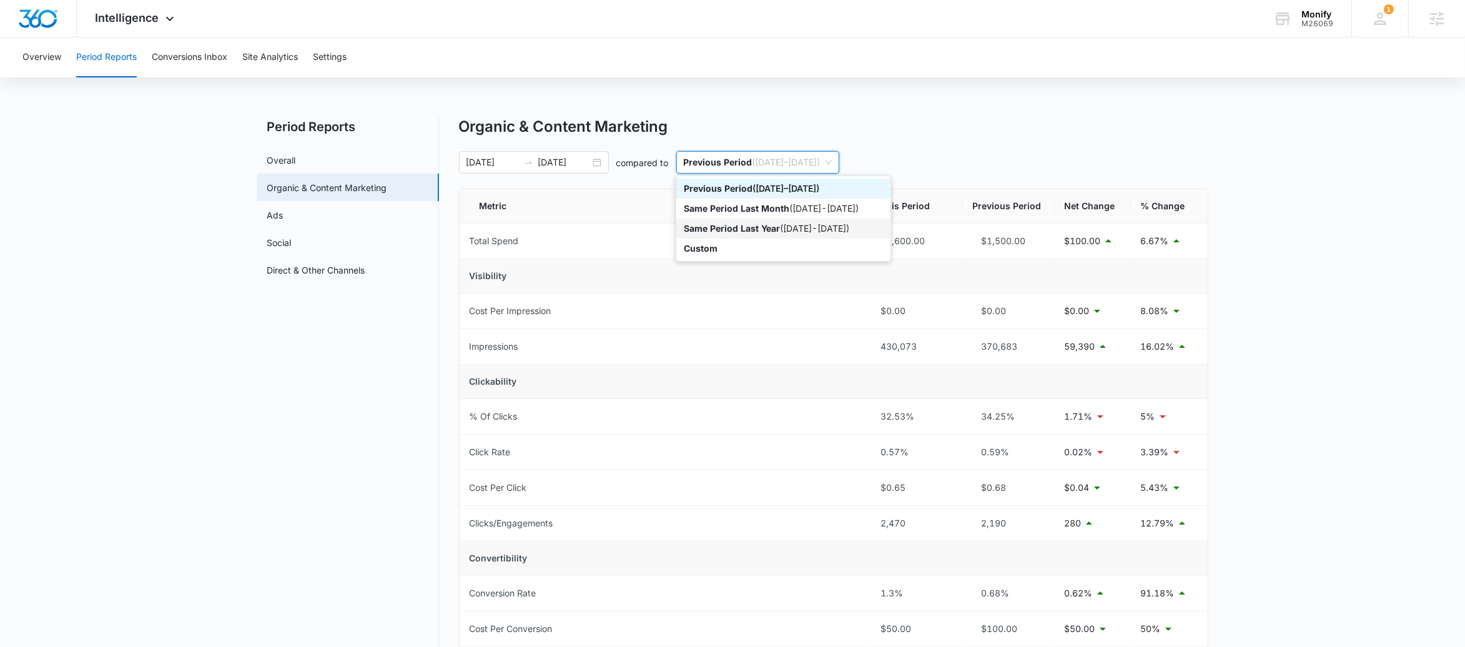
click at [798, 226] on div "Same Period Last Year ( [DATE] - [DATE] )" at bounding box center [783, 229] width 199 height 14
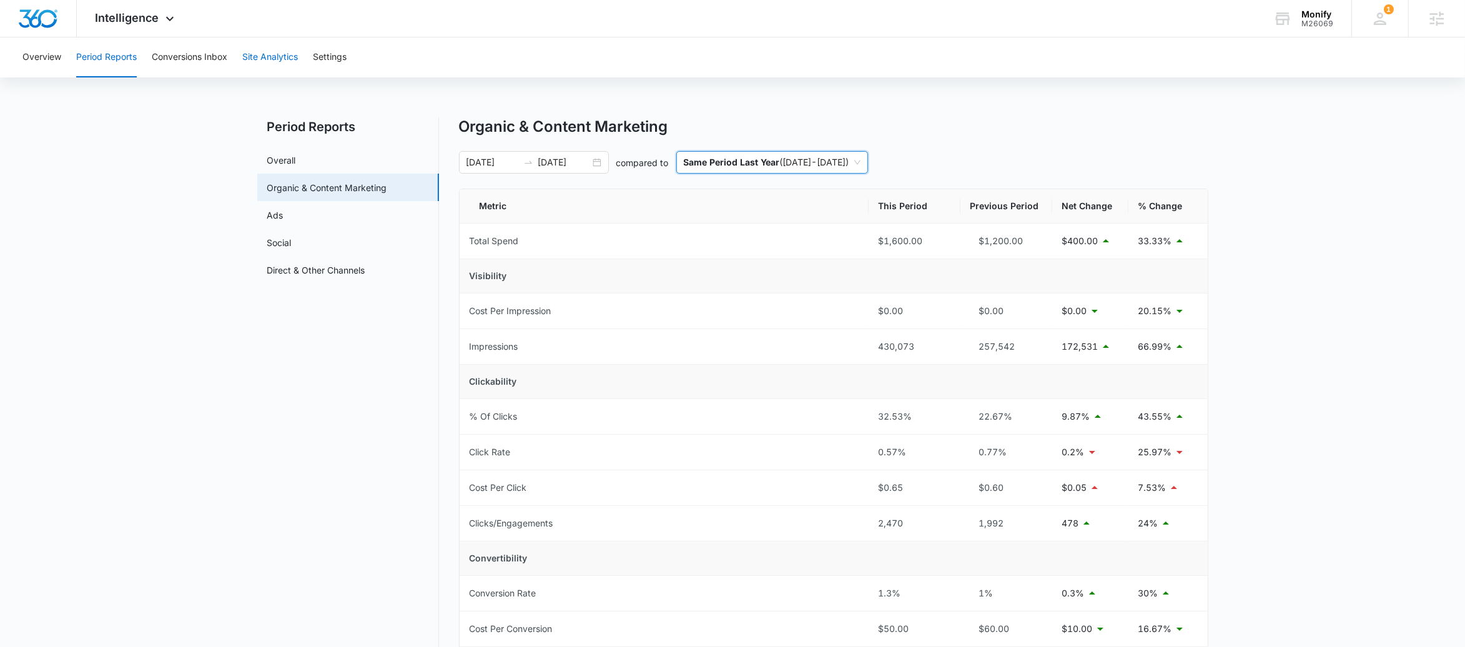
click at [260, 62] on button "Site Analytics" at bounding box center [270, 57] width 56 height 40
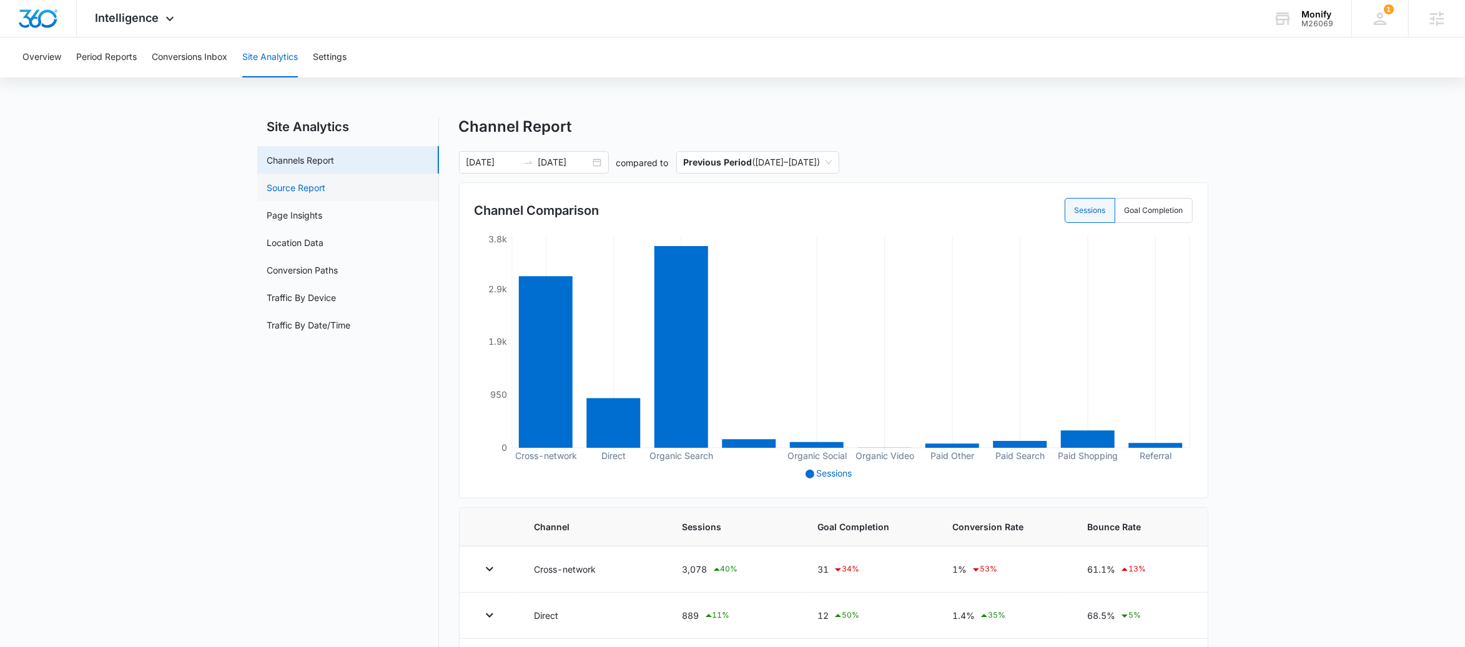
click at [290, 184] on link "Source Report" at bounding box center [296, 187] width 59 height 13
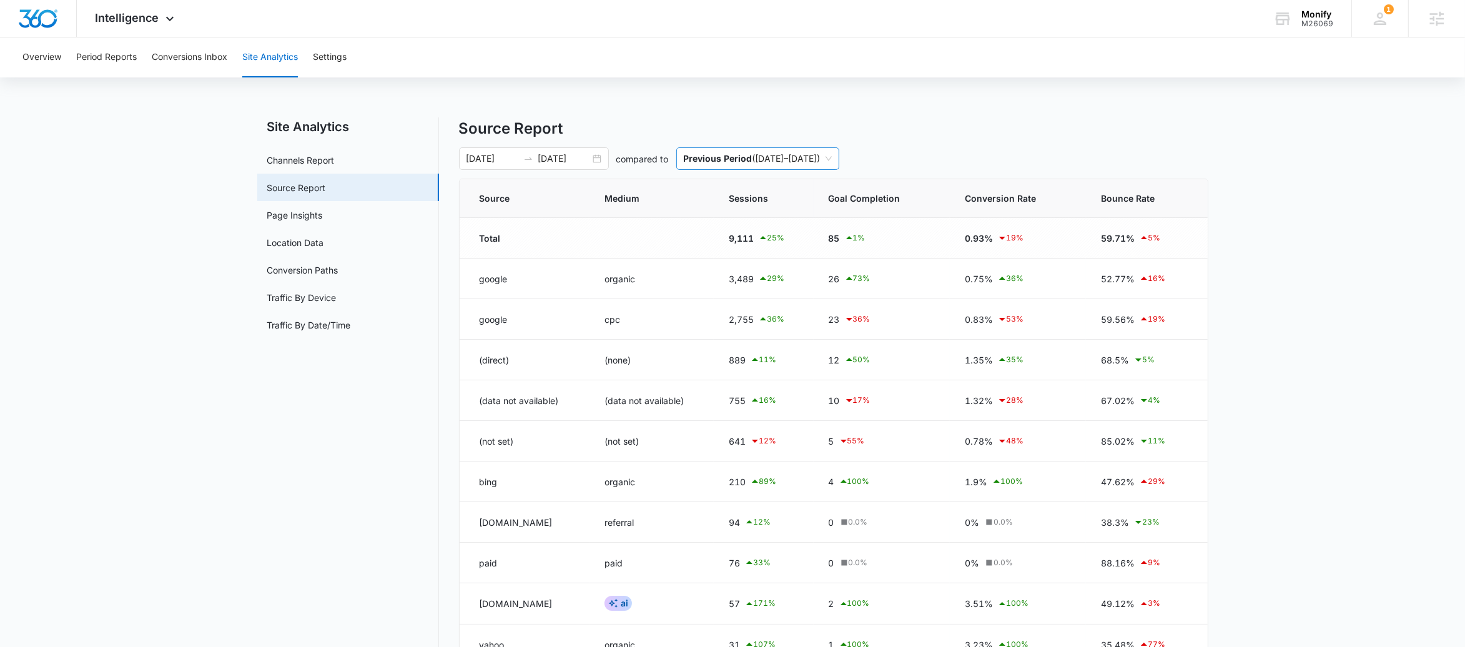
click at [790, 155] on span "Previous Period ( [DATE] – [DATE] )" at bounding box center [758, 158] width 148 height 21
click at [770, 204] on p "Same Period Last Year" at bounding box center [732, 204] width 96 height 11
click at [1385, 192] on main "Site Analytics Channels Report Source Report Page Insights Location Data Conver…" at bounding box center [732, 425] width 1465 height 617
click at [1384, 15] on icon at bounding box center [1380, 18] width 19 height 19
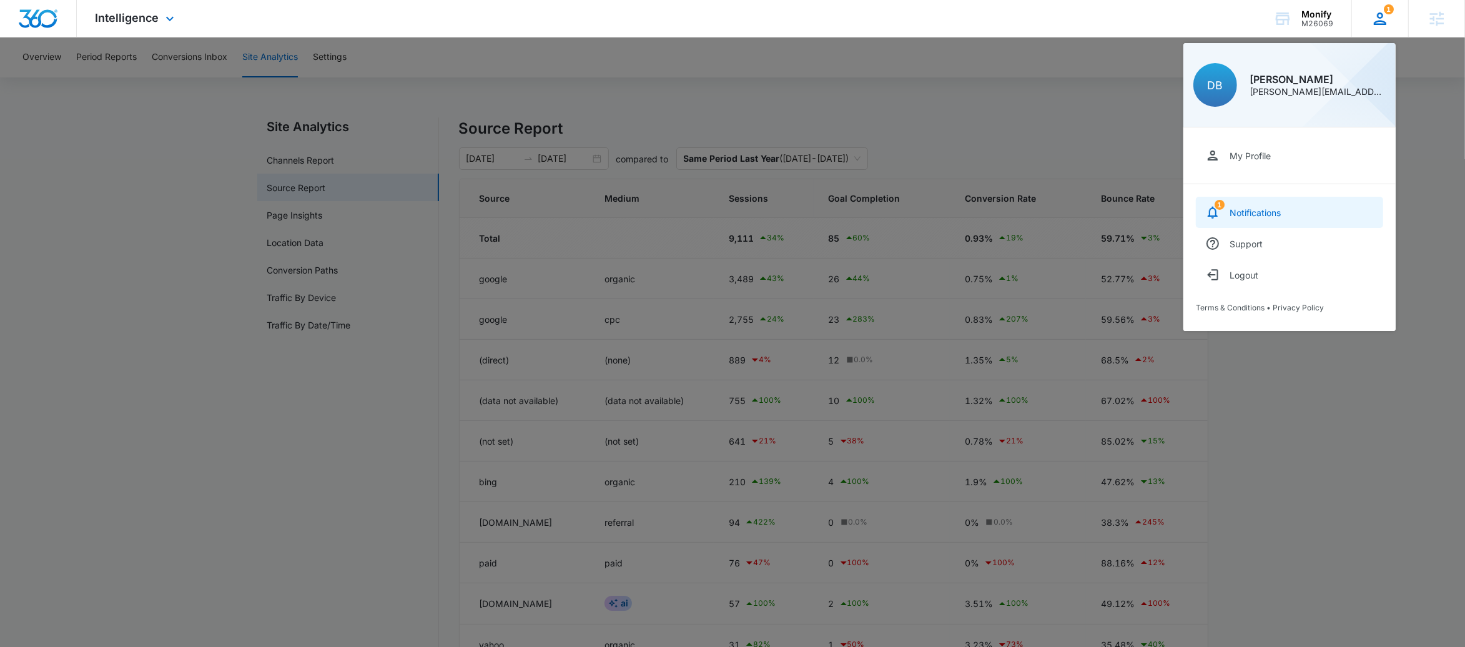
click at [1267, 213] on div "Notifications" at bounding box center [1255, 212] width 51 height 11
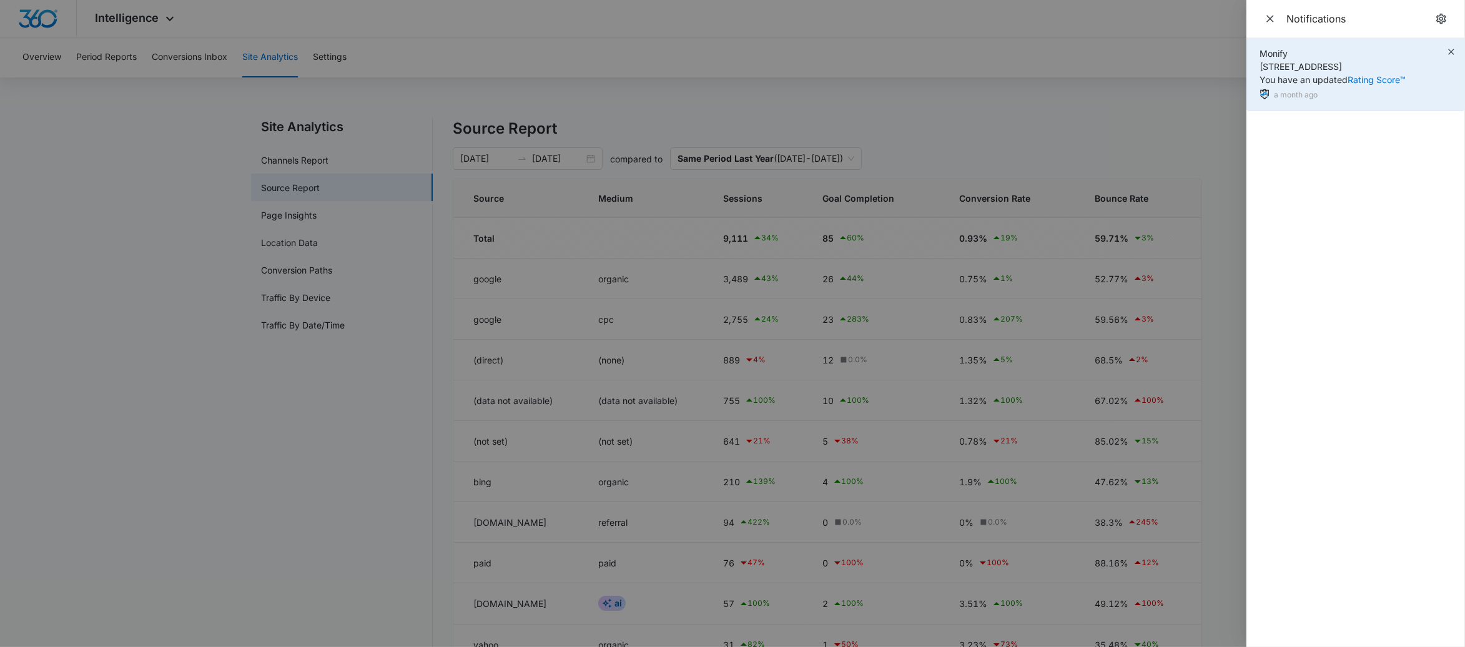
click at [1454, 45] on div "Monify [STREET_ADDRESS] You have an updated Rating Score™ a month ago" at bounding box center [1356, 74] width 219 height 73
click at [1452, 48] on icon "button" at bounding box center [1452, 52] width 10 height 10
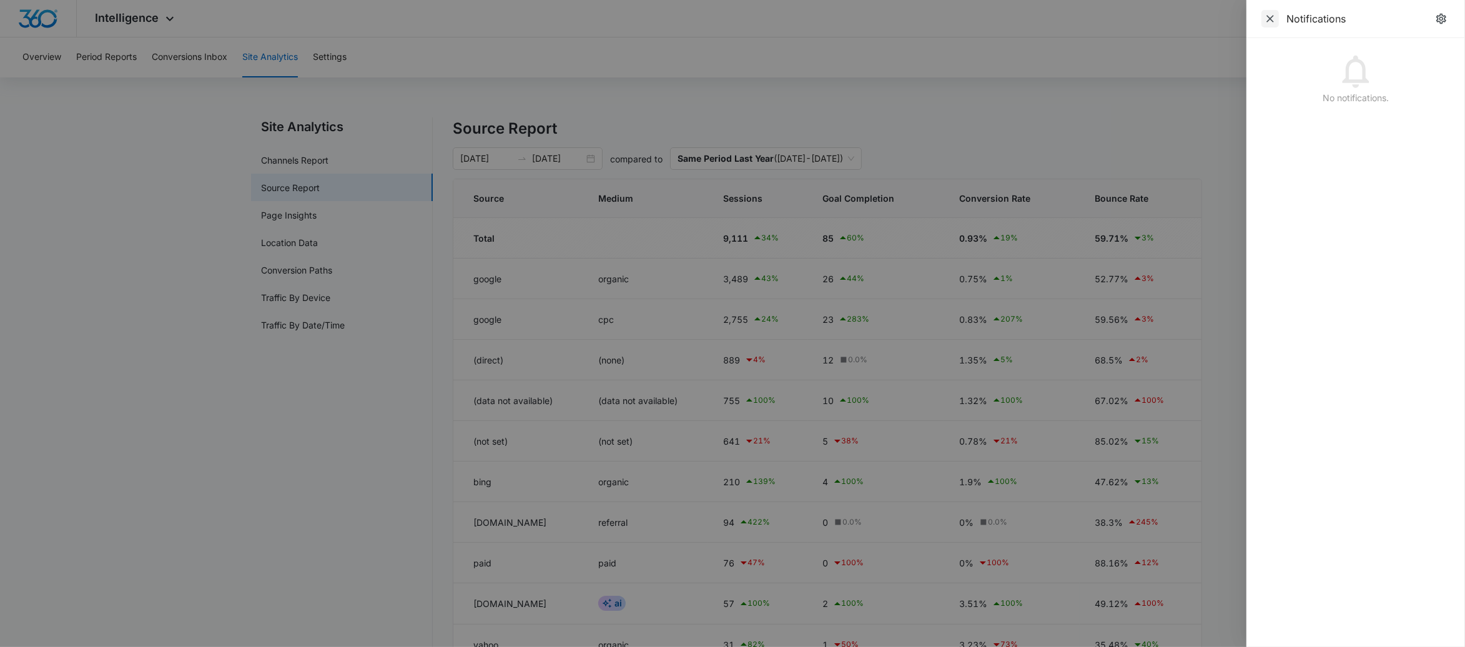
click at [1276, 16] on icon "Close" at bounding box center [1270, 18] width 12 height 12
